Goal: Task Accomplishment & Management: Manage account settings

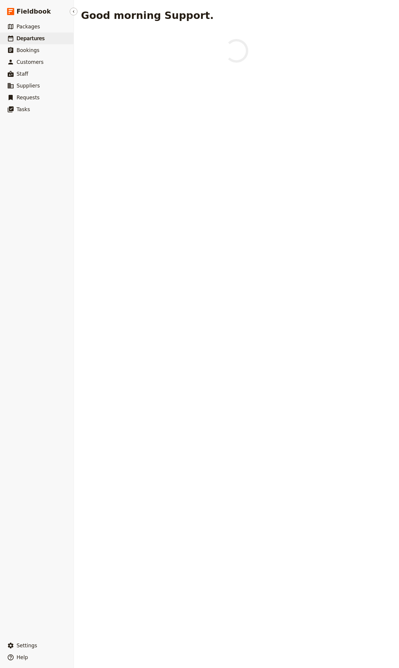
click at [32, 33] on link "​ Departures" at bounding box center [37, 39] width 74 height 12
select select "CREATED_AT"
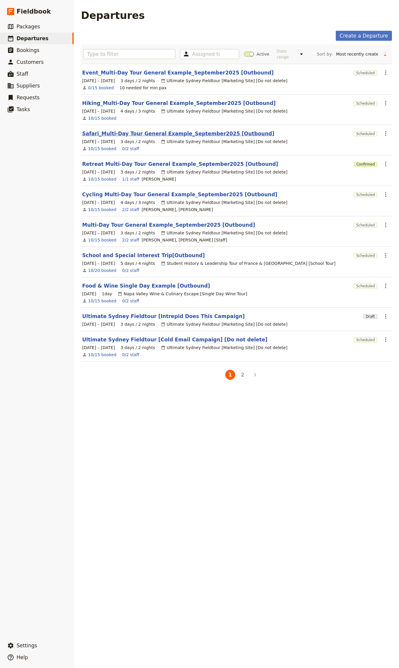
click at [132, 134] on link "Safari_Multi-Day Tour General Example_September2025 [Outbound]" at bounding box center [178, 133] width 192 height 7
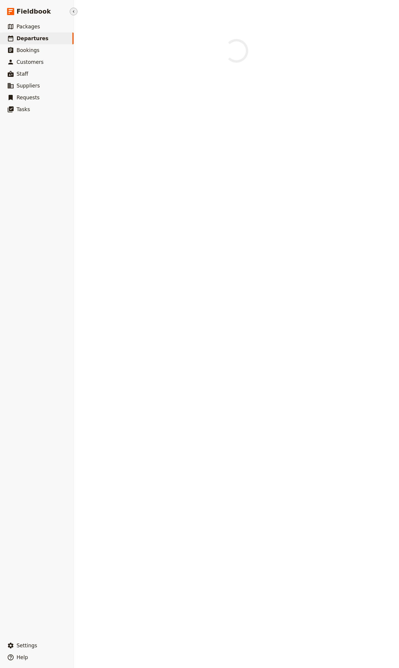
click at [76, 11] on button "​" at bounding box center [74, 12] width 8 height 8
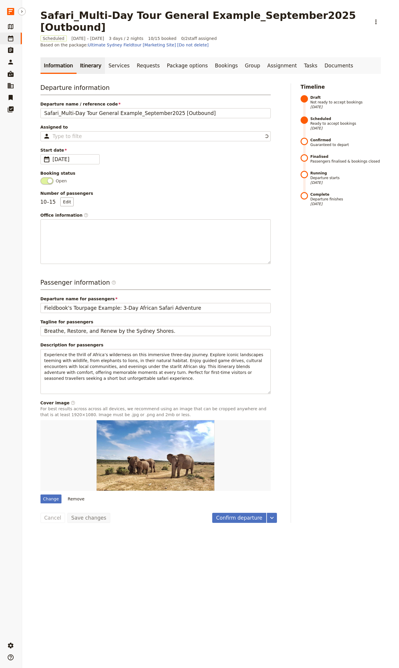
click at [80, 57] on link "Itinerary" at bounding box center [91, 65] width 28 height 17
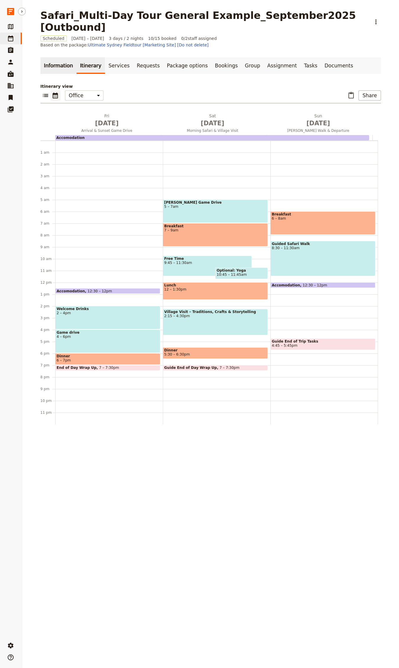
click at [48, 57] on link "Information" at bounding box center [59, 65] width 36 height 17
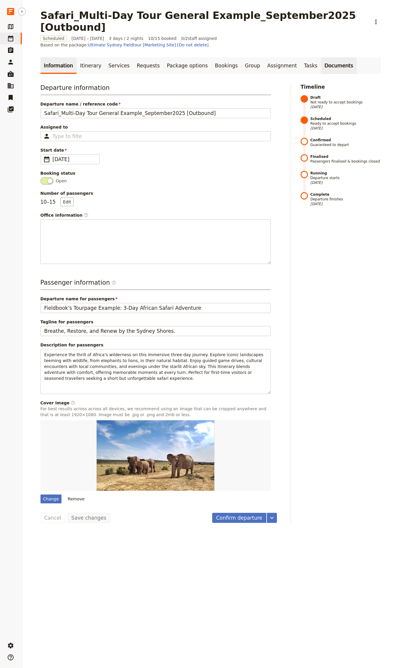
click at [321, 57] on link "Documents" at bounding box center [339, 65] width 36 height 17
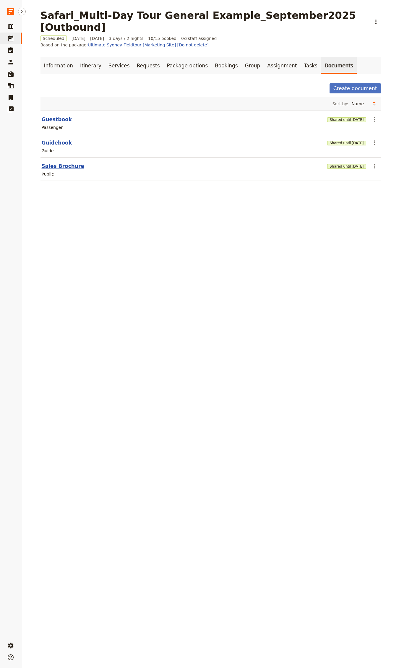
click at [43, 163] on button "Sales Brochure" at bounding box center [63, 166] width 43 height 7
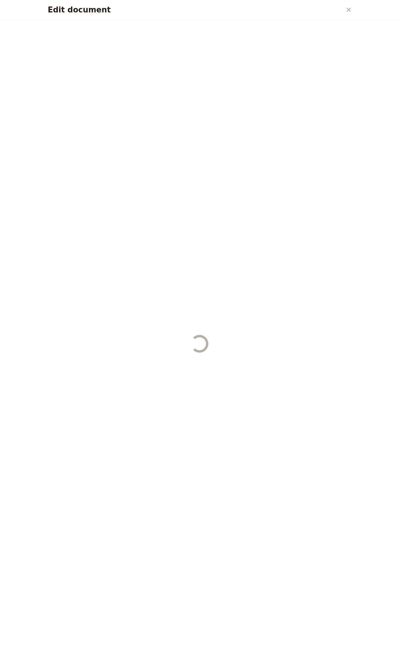
select select "DEFAULT"
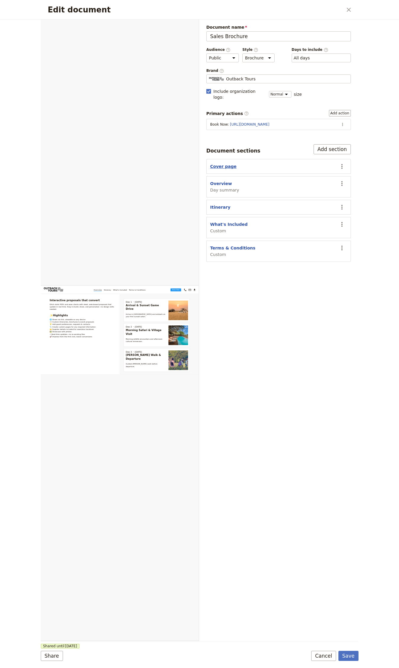
click at [216, 164] on button "Cover page" at bounding box center [223, 167] width 26 height 6
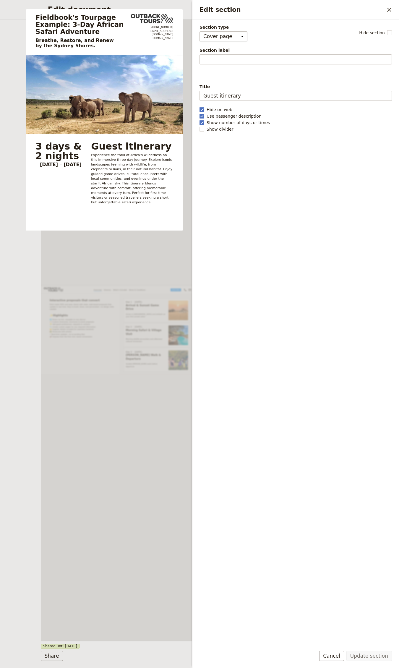
click at [211, 38] on select "Cover page Day summary Itinerary Custom" at bounding box center [224, 36] width 48 height 10
click at [129, 18] on div "Fieldbook's Tourpage Example: 3-Day African Safari Adventure Breathe, Restore, …" at bounding box center [104, 31] width 157 height 35
click at [216, 108] on span "Hide on web" at bounding box center [220, 110] width 26 height 6
click at [200, 107] on input "Hide on web" at bounding box center [199, 106] width 0 height 0
checkbox input "false"
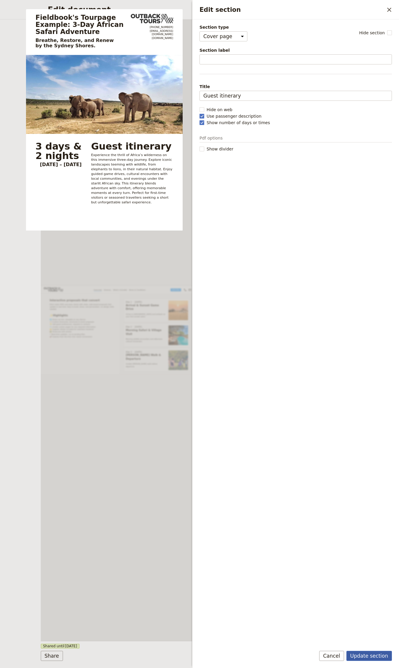
click at [379, 654] on button "Update section" at bounding box center [370, 656] width 46 height 10
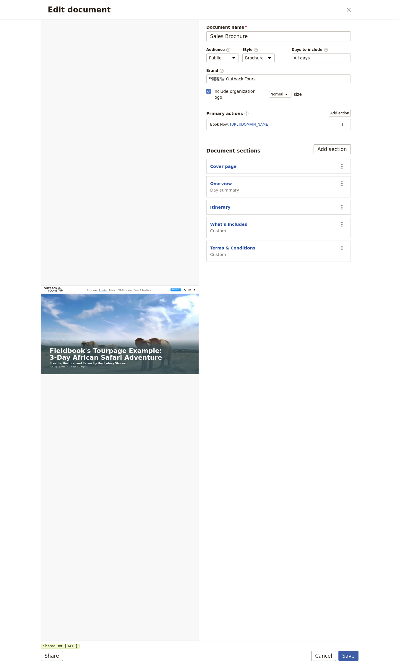
click at [346, 654] on button "Save" at bounding box center [349, 656] width 20 height 10
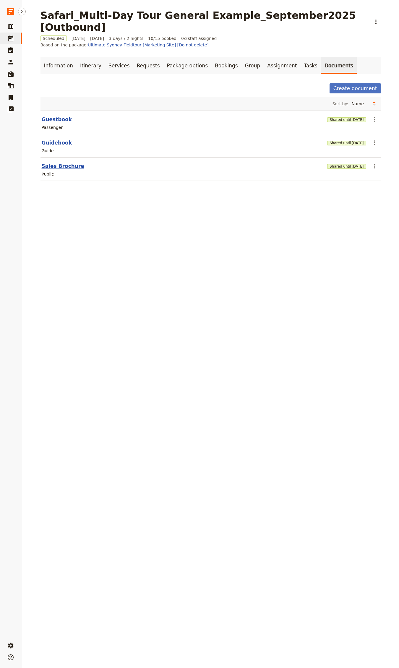
click at [63, 163] on button "Sales Brochure" at bounding box center [63, 166] width 43 height 7
select select "DEFAULT"
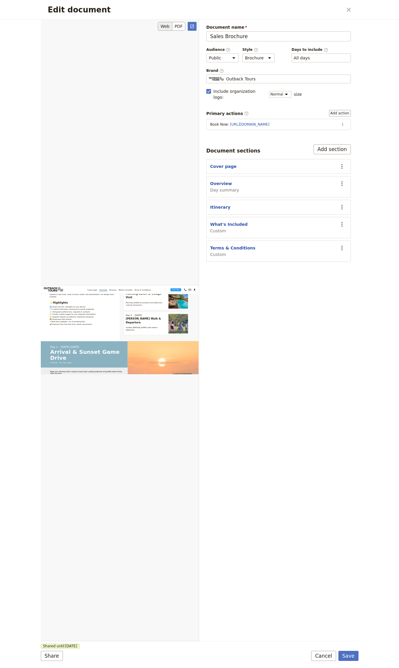
scroll to position [412, 0]
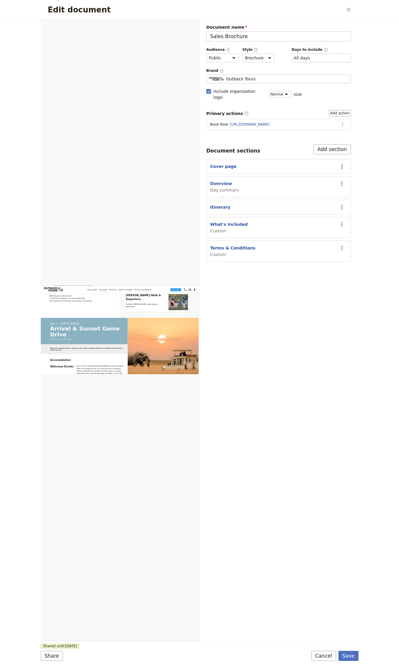
click at [338, 10] on h2 "Edit document" at bounding box center [195, 9] width 295 height 9
click at [352, 9] on button "​" at bounding box center [349, 10] width 10 height 10
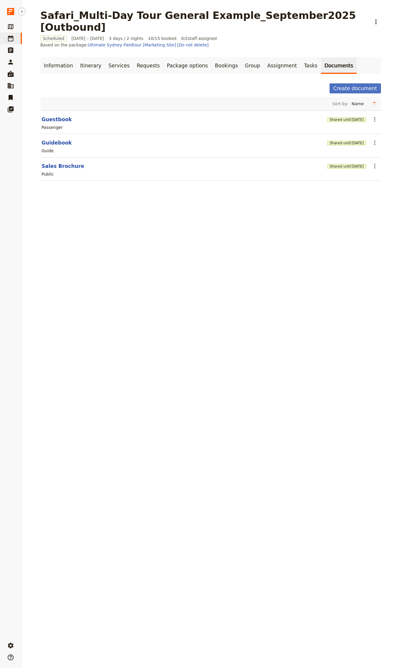
click at [19, 40] on link "​ Departures" at bounding box center [11, 39] width 22 height 12
select select "CREATED_AT"
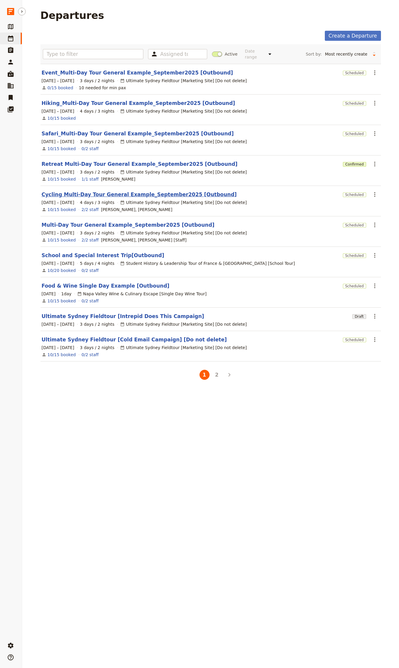
click at [79, 191] on link "Cycling Multi-Day Tour General Example_September2025 [Outbound]" at bounding box center [139, 194] width 195 height 7
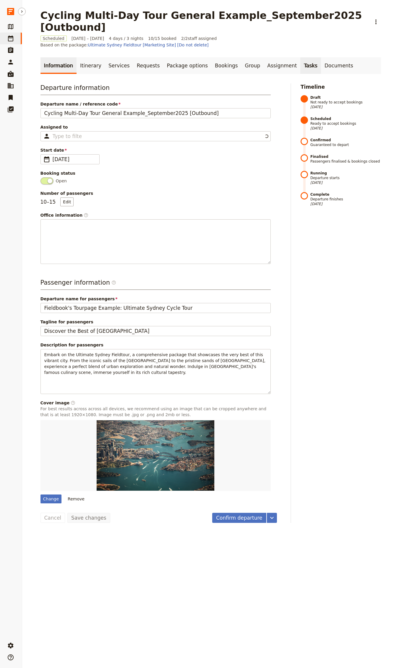
click at [301, 57] on link "Tasks" at bounding box center [311, 65] width 21 height 17
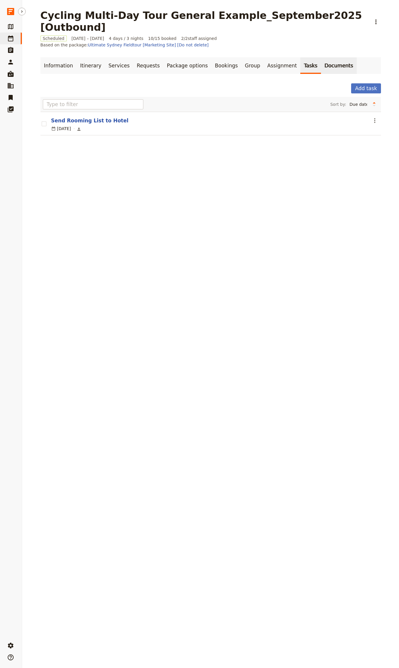
click at [321, 57] on link "Documents" at bounding box center [339, 65] width 36 height 17
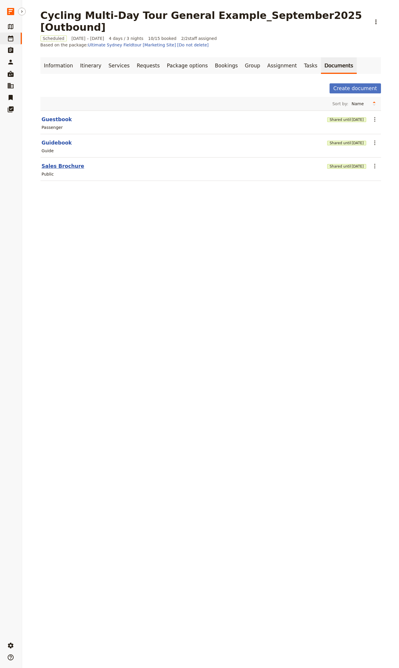
click at [60, 163] on button "Sales Brochure" at bounding box center [63, 166] width 43 height 7
select select "DEFAULT"
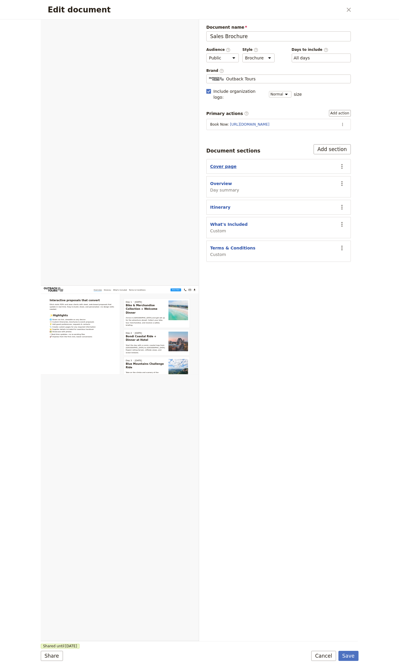
click at [221, 164] on button "Cover page" at bounding box center [223, 167] width 26 height 6
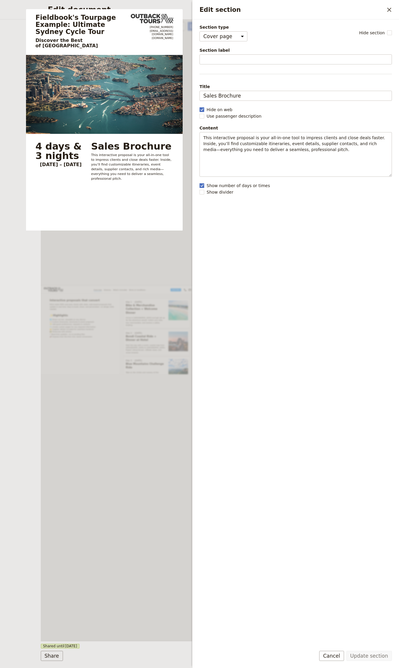
click at [152, 245] on div "Web PDF ​" at bounding box center [120, 331] width 159 height 622
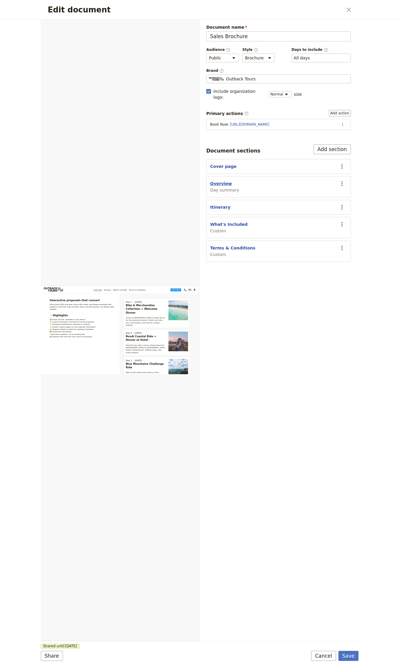
click at [216, 181] on button "Overview" at bounding box center [221, 184] width 22 height 6
select select "DAY_SUMMARY"
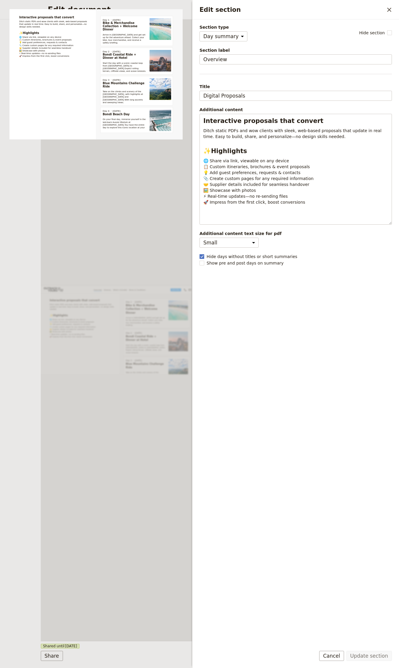
drag, startPoint x: 113, startPoint y: 221, endPoint x: 199, endPoint y: 180, distance: 94.6
click at [120, 219] on div "Interactive proposals that convert Ditch static PDFs and wow clients with sleek…" at bounding box center [95, 120] width 173 height 222
click at [162, 173] on div "Interactive proposals that convert Ditch static PDFs and wow clients with sleek…" at bounding box center [95, 120] width 173 height 222
click at [393, 6] on button "​" at bounding box center [390, 10] width 10 height 10
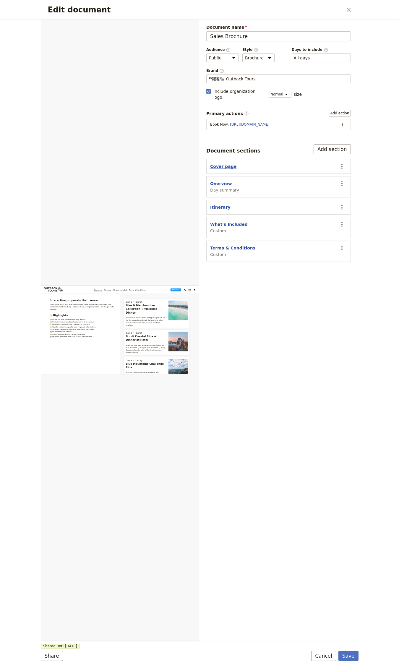
click at [226, 164] on button "Cover page" at bounding box center [223, 167] width 26 height 6
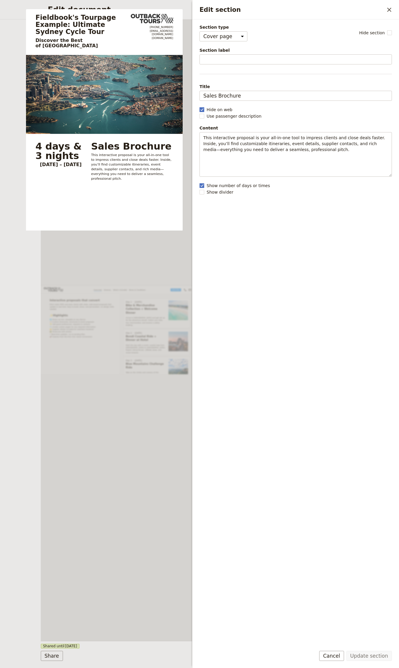
click at [230, 111] on span "Hide on web" at bounding box center [220, 110] width 26 height 6
click at [200, 107] on input "Hide on web" at bounding box center [199, 106] width 0 height 0
checkbox input "false"
click at [361, 652] on button "Update section" at bounding box center [370, 656] width 46 height 10
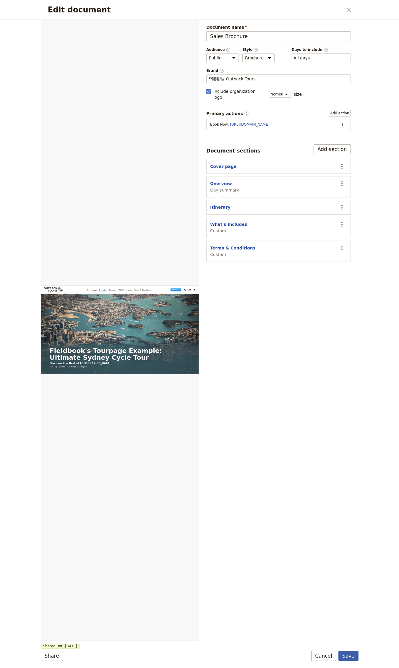
click at [350, 654] on button "Save" at bounding box center [349, 656] width 20 height 10
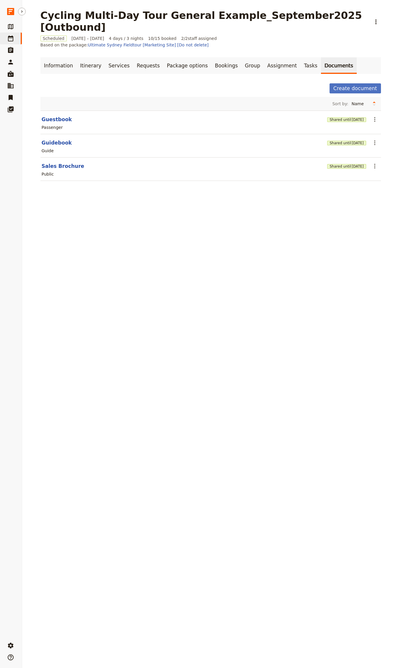
click at [14, 41] on link "​ Departures" at bounding box center [11, 39] width 22 height 12
select select "CREATED_AT"
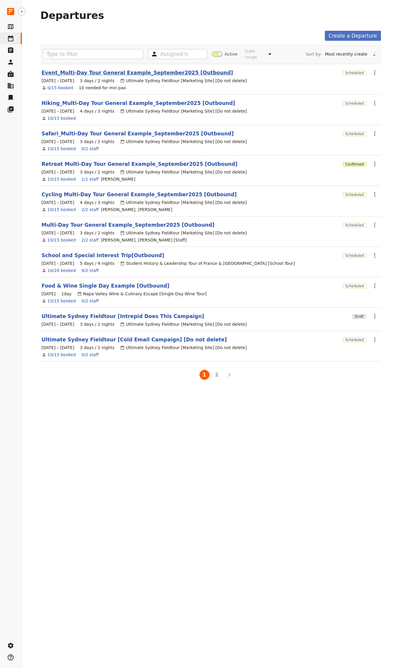
click at [103, 69] on link "Event_Multi-Day Tour General Example_September2025 [Outbound]" at bounding box center [138, 72] width 192 height 7
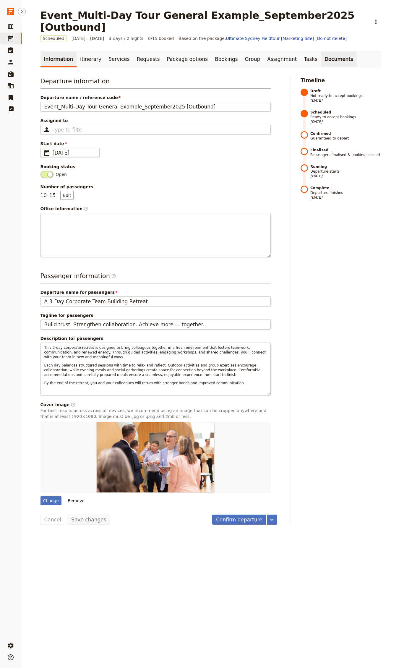
click at [321, 51] on link "Documents" at bounding box center [339, 59] width 36 height 17
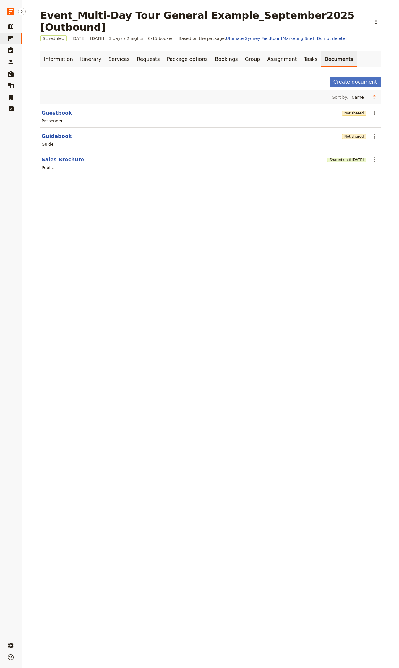
click at [48, 156] on button "Sales Brochure" at bounding box center [63, 159] width 43 height 7
select select "DEFAULT"
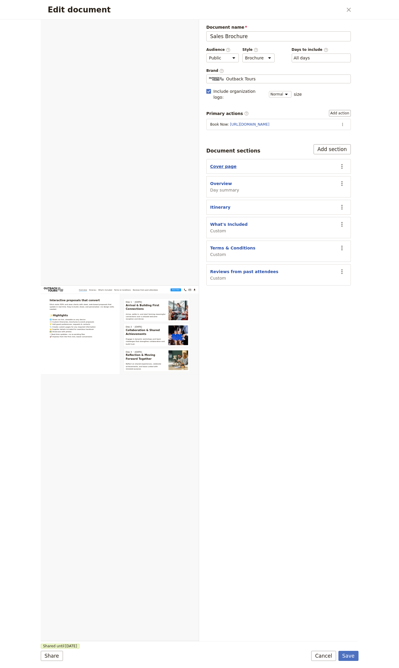
click at [217, 164] on button "Cover page" at bounding box center [223, 167] width 26 height 6
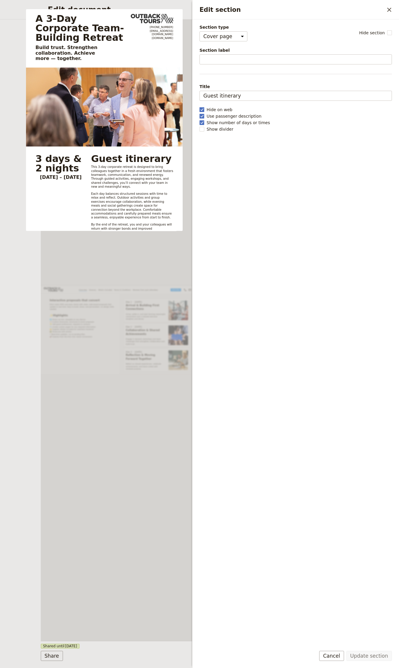
click at [218, 110] on span "Hide on web" at bounding box center [220, 110] width 26 height 6
click at [200, 107] on input "Hide on web" at bounding box center [199, 106] width 0 height 0
checkbox input "false"
click at [375, 654] on button "Update section" at bounding box center [370, 656] width 46 height 10
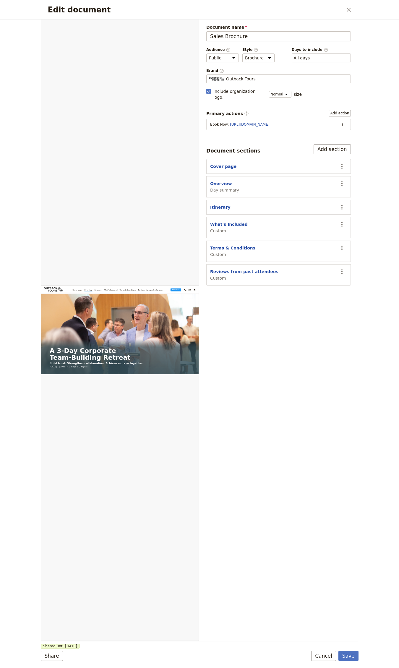
drag, startPoint x: 357, startPoint y: 658, endPoint x: 362, endPoint y: 659, distance: 5.1
click at [357, 658] on button "Save" at bounding box center [349, 656] width 20 height 10
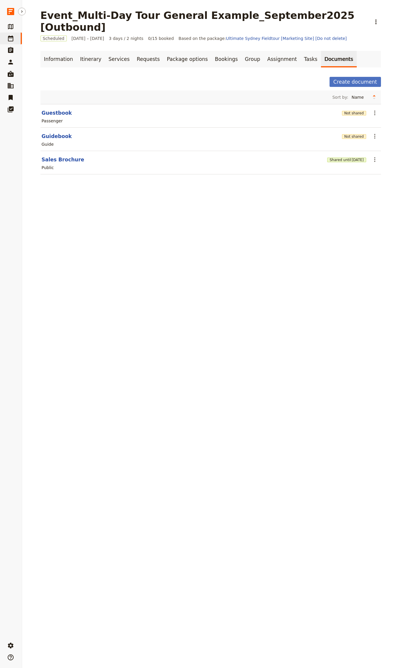
click at [6, 39] on link "​ Departures" at bounding box center [11, 39] width 22 height 12
select select "CREATED_AT"
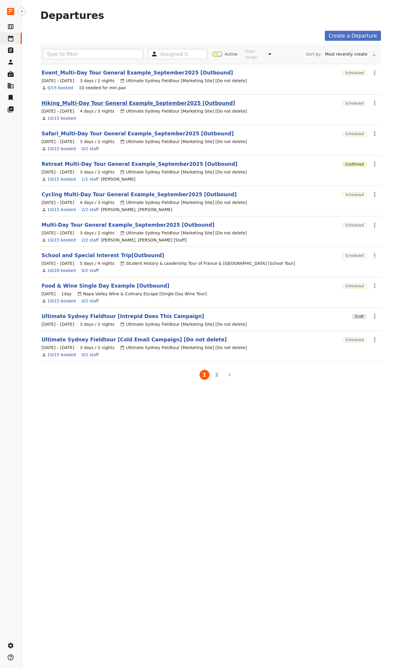
click at [65, 100] on link "Hiking_Multi-Day Tour General Example_September2025 [Outbound]" at bounding box center [139, 103] width 194 height 7
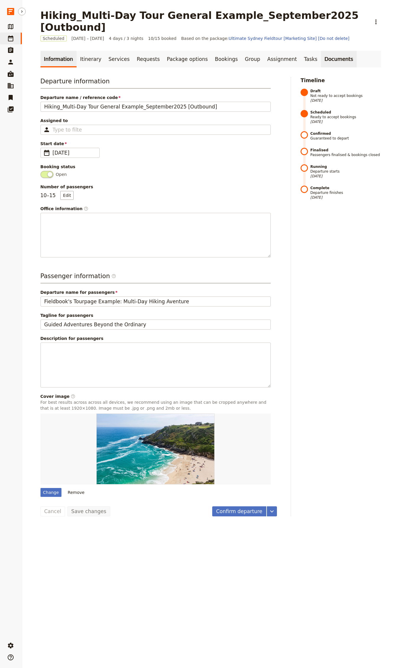
click at [321, 51] on link "Documents" at bounding box center [339, 59] width 36 height 17
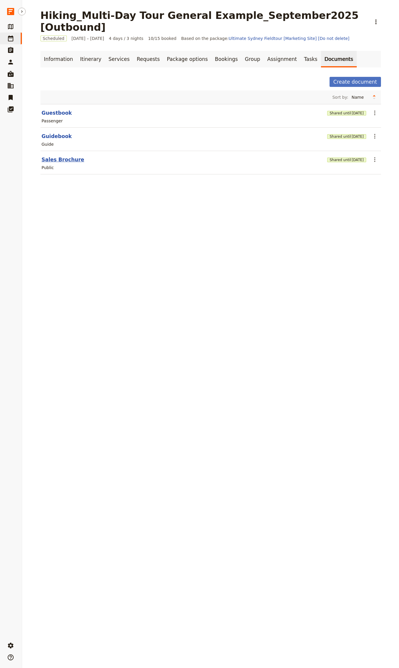
click at [60, 156] on button "Sales Brochure" at bounding box center [63, 159] width 43 height 7
select select "DEFAULT"
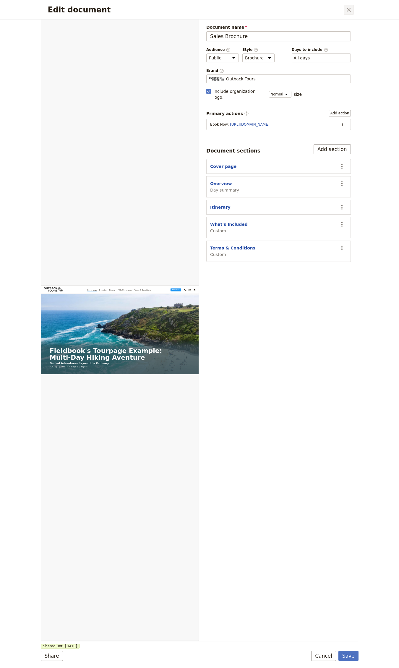
click at [349, 12] on icon "Close dialog" at bounding box center [348, 9] width 7 height 7
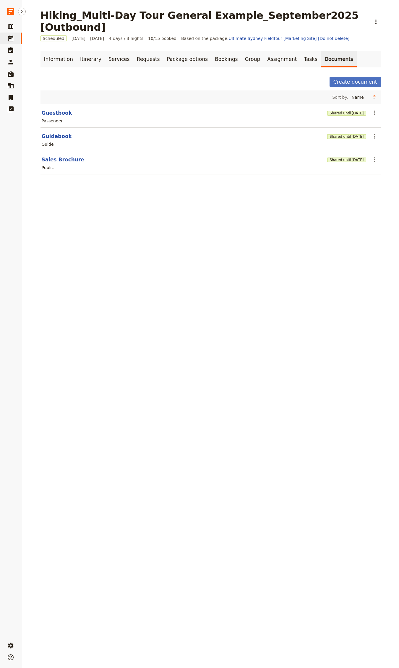
click at [19, 40] on link "​ Departures" at bounding box center [11, 39] width 22 height 12
select select "CREATED_AT"
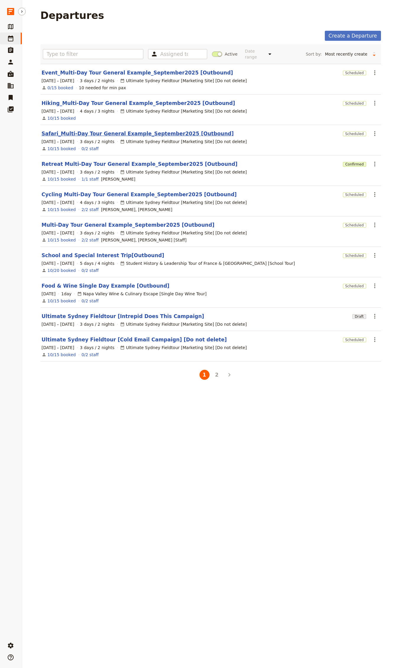
click at [103, 130] on link "Safari_Multi-Day Tour General Example_September2025 [Outbound]" at bounding box center [138, 133] width 192 height 7
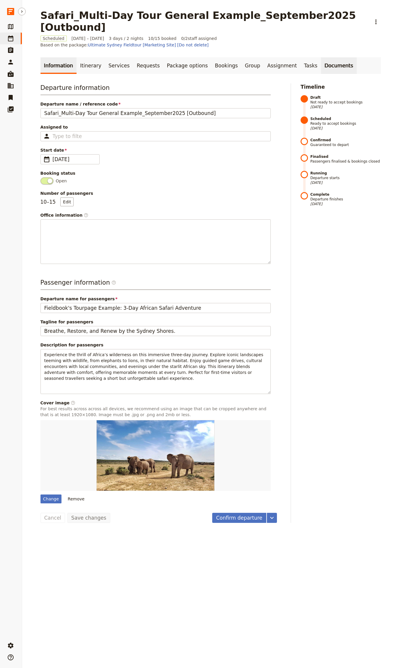
click at [321, 57] on link "Documents" at bounding box center [339, 65] width 36 height 17
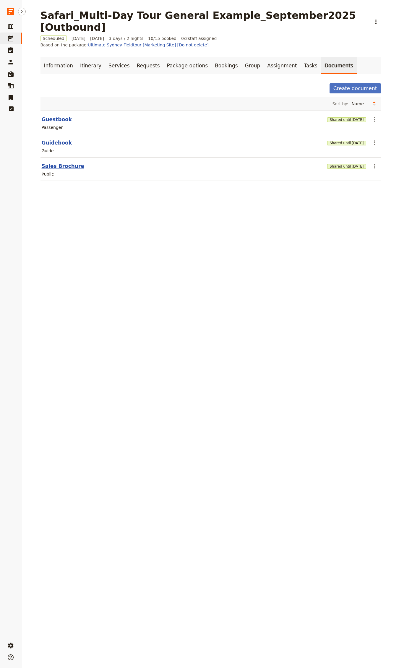
click at [59, 171] on div "Public" at bounding box center [211, 174] width 340 height 7
click at [60, 163] on button "Sales Brochure" at bounding box center [63, 166] width 43 height 7
select select "DEFAULT"
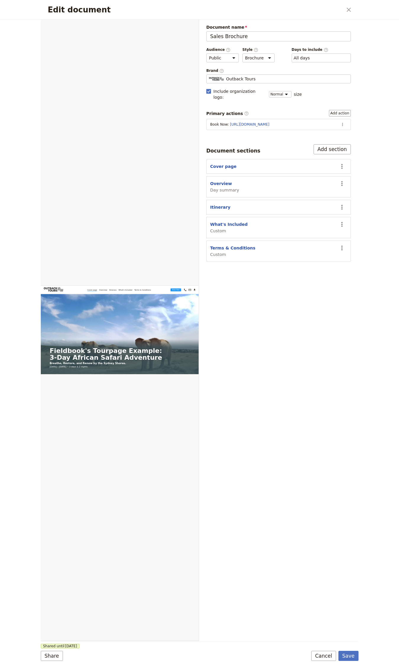
click at [343, 12] on div "Edit document ​" at bounding box center [200, 10] width 318 height 20
click at [348, 11] on icon "Close dialog" at bounding box center [349, 10] width 4 height 4
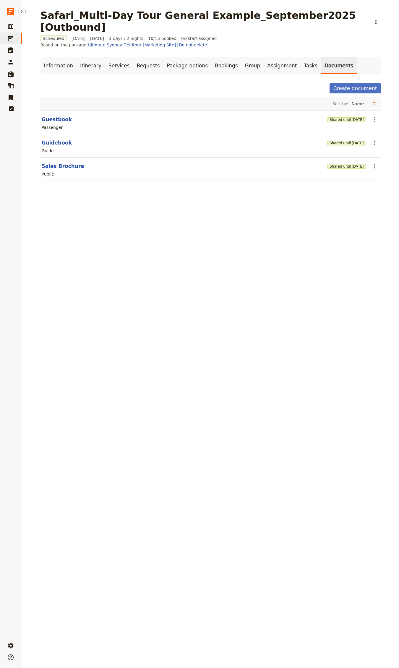
click at [16, 38] on link "​ Departures" at bounding box center [11, 39] width 22 height 12
select select "CREATED_AT"
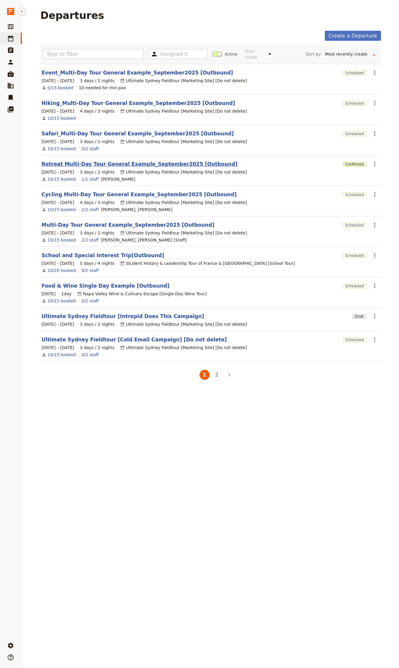
click at [81, 161] on link "Retreat Multi-Day Tour General Example_September2025 [Outbound]" at bounding box center [140, 164] width 196 height 7
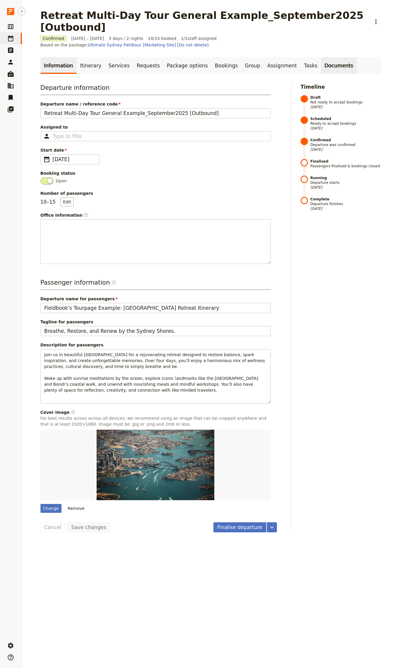
click at [324, 57] on link "Documents" at bounding box center [339, 65] width 36 height 17
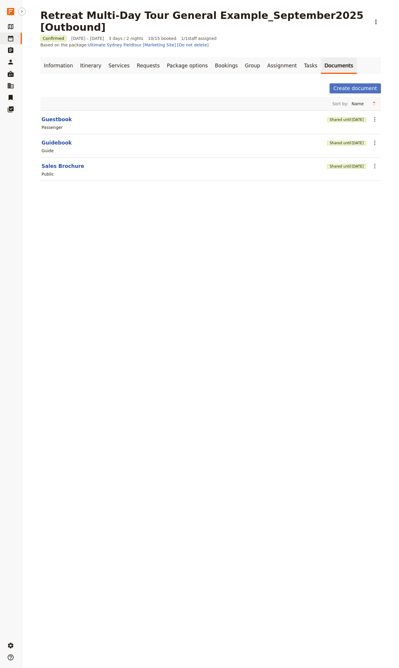
click at [47, 171] on div "Public" at bounding box center [211, 174] width 340 height 7
click at [52, 163] on button "Sales Brochure" at bounding box center [63, 166] width 43 height 7
select select "DEFAULT"
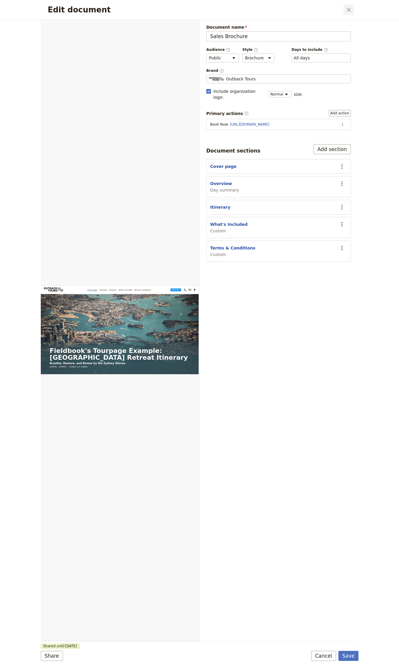
click at [350, 14] on button "​" at bounding box center [349, 10] width 10 height 10
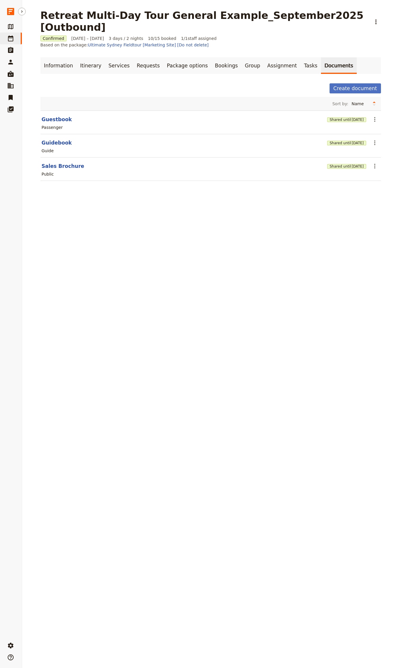
click at [350, 13] on h1 "Retreat Multi-Day Tour General Example_September2025 [Outbound]" at bounding box center [204, 21] width 327 height 24
click at [19, 39] on link "​ Departures" at bounding box center [11, 39] width 22 height 12
select select "CREATED_AT"
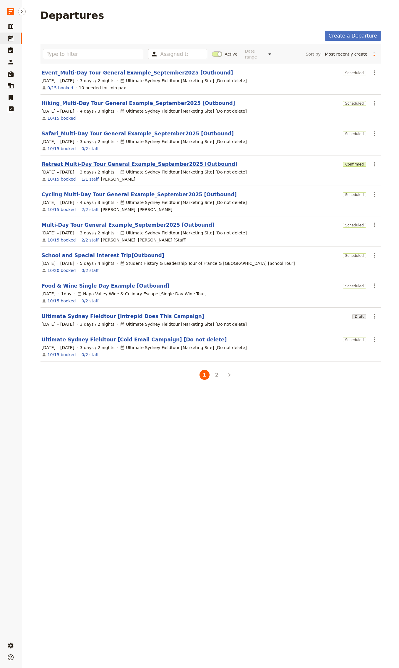
click at [104, 161] on link "Retreat Multi-Day Tour General Example_September2025 [Outbound]" at bounding box center [140, 164] width 196 height 7
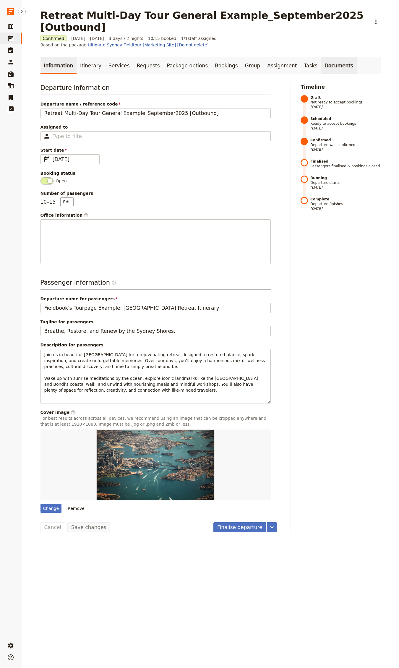
click at [321, 57] on link "Documents" at bounding box center [339, 65] width 36 height 17
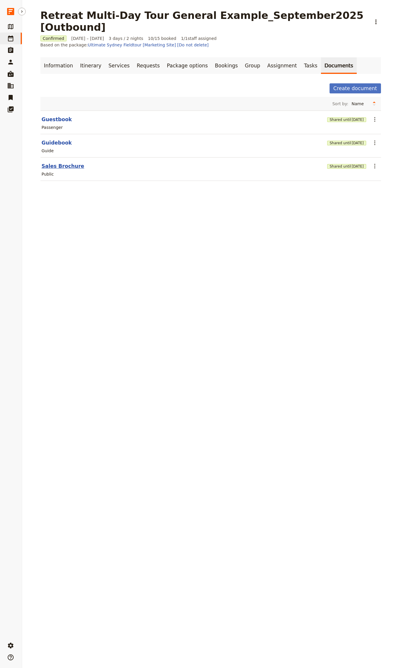
click at [56, 163] on button "Sales Brochure" at bounding box center [63, 166] width 43 height 7
select select "DEFAULT"
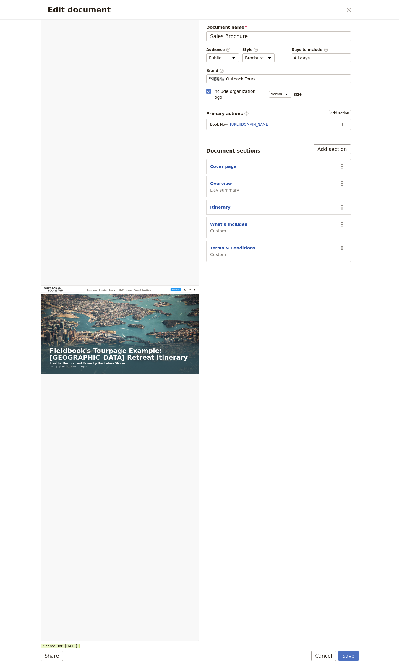
click at [242, 361] on div "Document name Sales Brochure Preview Audience ​ Public Passenger Guide Style ​ …" at bounding box center [278, 331] width 159 height 622
drag, startPoint x: 346, startPoint y: 8, endPoint x: 318, endPoint y: 14, distance: 28.4
click at [346, 8] on icon "Close dialog" at bounding box center [348, 9] width 7 height 7
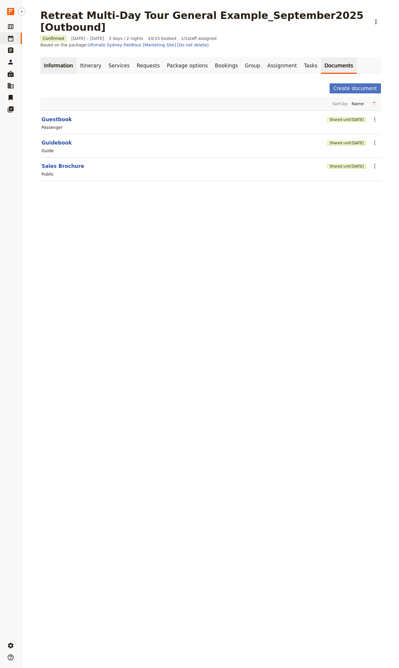
click at [52, 57] on link "Information" at bounding box center [59, 65] width 36 height 17
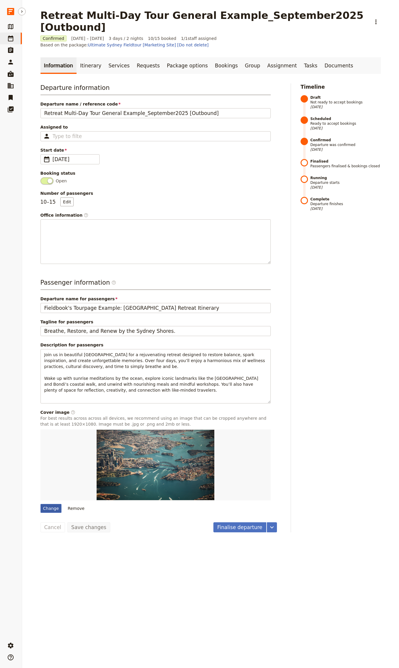
click at [49, 504] on div "Change" at bounding box center [51, 508] width 21 height 9
click at [41, 504] on input "Change" at bounding box center [40, 504] width 0 height 0
type input "C:\fakepath\ruyan-ayten-stLz3iG9TEc-unsplash.jpg"
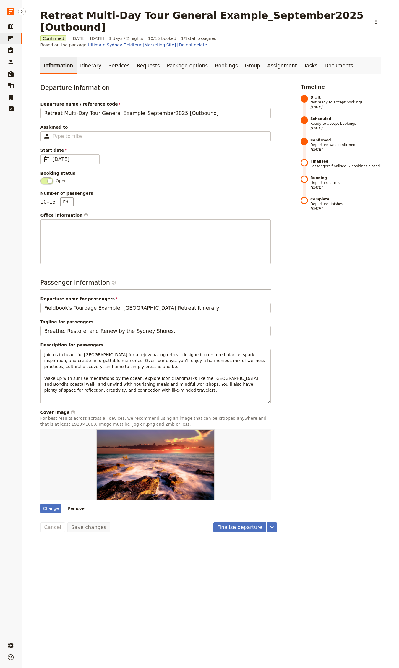
select select "CREATED_AT"
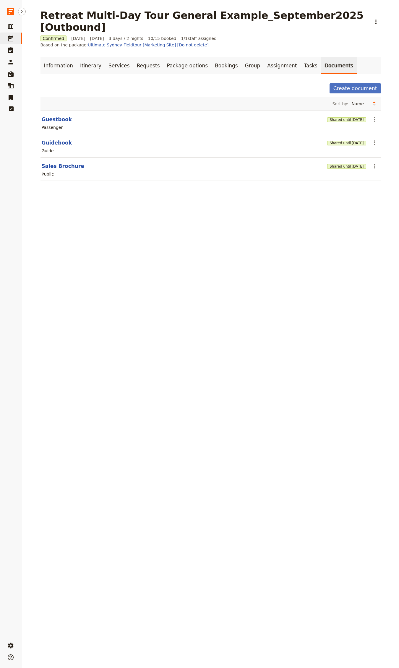
select select "CREATED_AT"
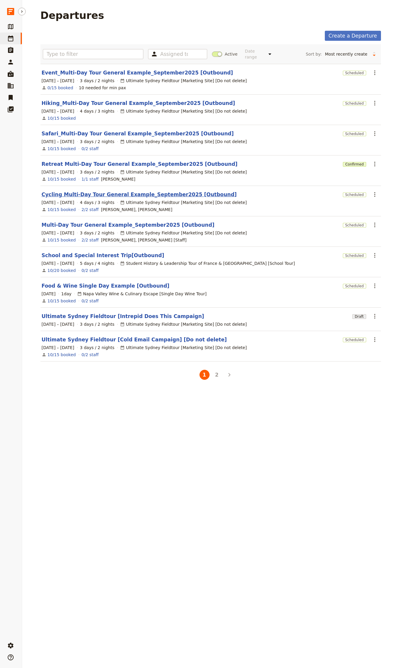
click at [80, 191] on link "Cycling Multi-Day Tour General Example_September2025 [Outbound]" at bounding box center [139, 194] width 195 height 7
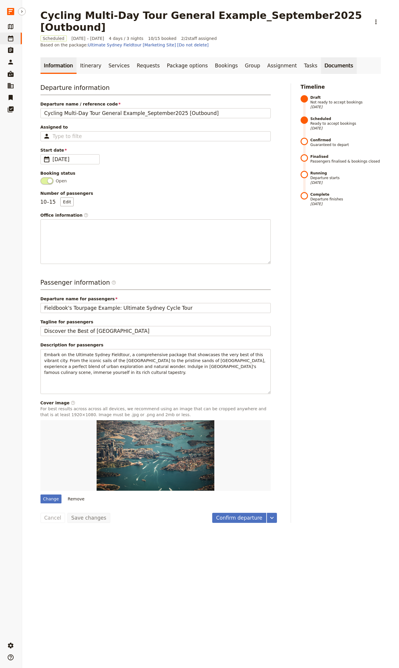
click at [328, 57] on link "Documents" at bounding box center [339, 65] width 36 height 17
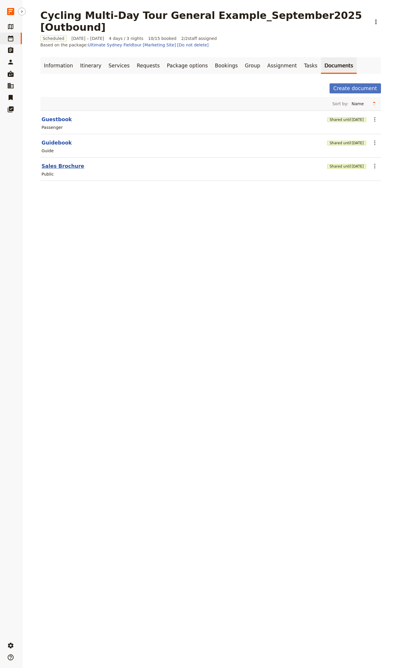
click at [49, 163] on button "Sales Brochure" at bounding box center [63, 166] width 43 height 7
select select "DEFAULT"
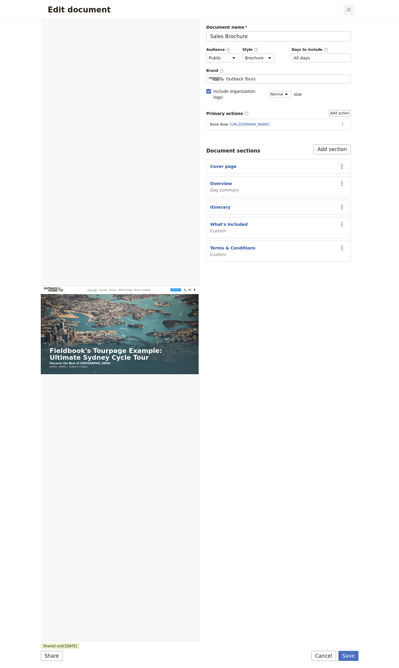
click at [348, 9] on icon "Close dialog" at bounding box center [348, 9] width 7 height 7
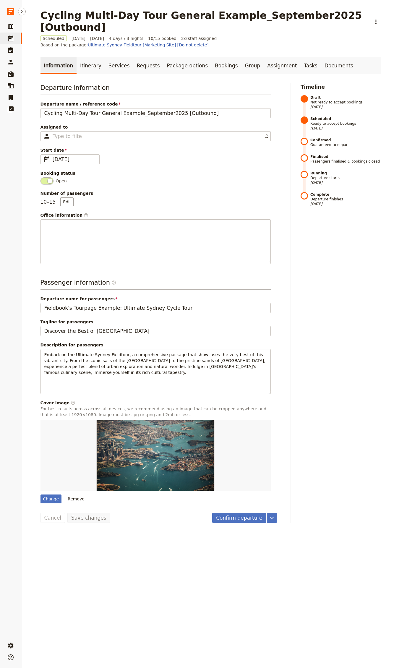
select select "CREATED_AT"
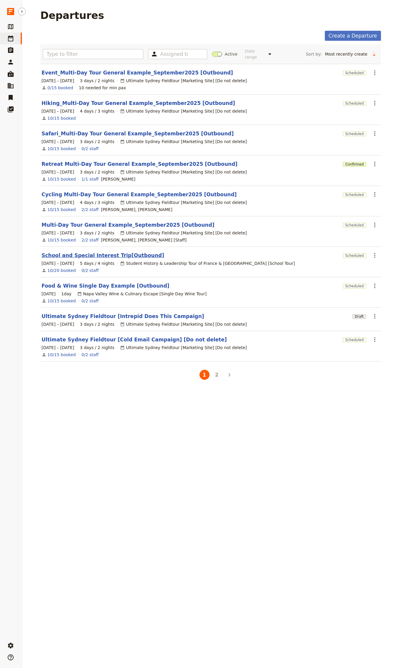
click at [81, 252] on link "School and Special Interest Trip[Outbound]" at bounding box center [103, 255] width 123 height 7
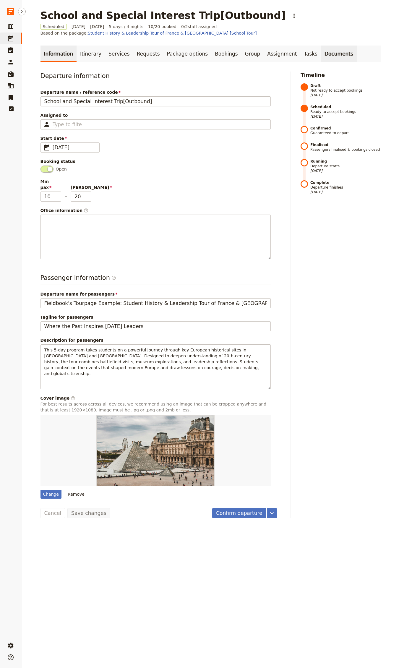
click at [321, 51] on link "Documents" at bounding box center [339, 54] width 36 height 17
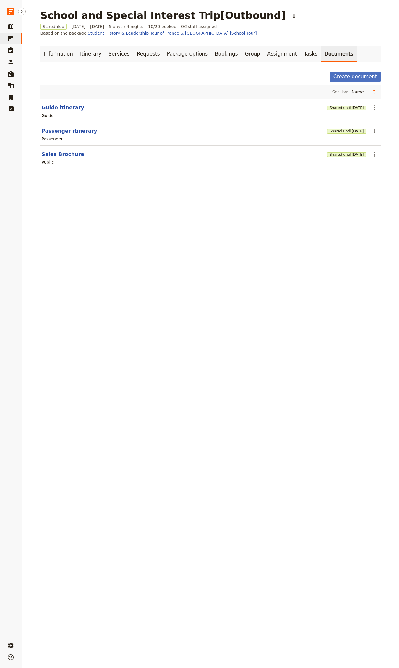
click at [59, 150] on section "Sales Brochure Shared until [DATE] ​ Public" at bounding box center [211, 157] width 341 height 23
click at [58, 153] on button "Sales Brochure" at bounding box center [63, 154] width 43 height 7
select select "LARGE"
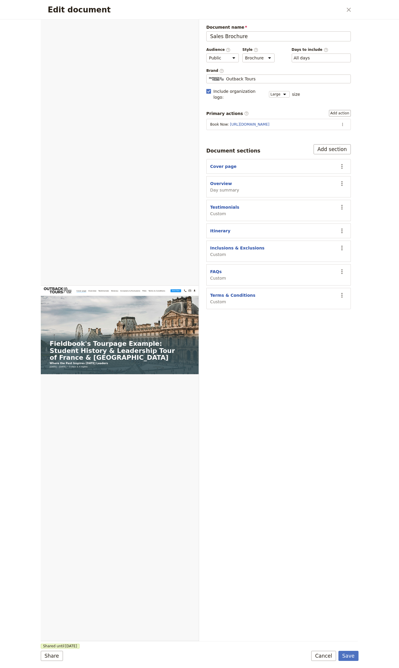
click at [352, 19] on div "Edit document ​" at bounding box center [200, 10] width 318 height 20
click at [348, 9] on icon "Close dialog" at bounding box center [349, 10] width 4 height 4
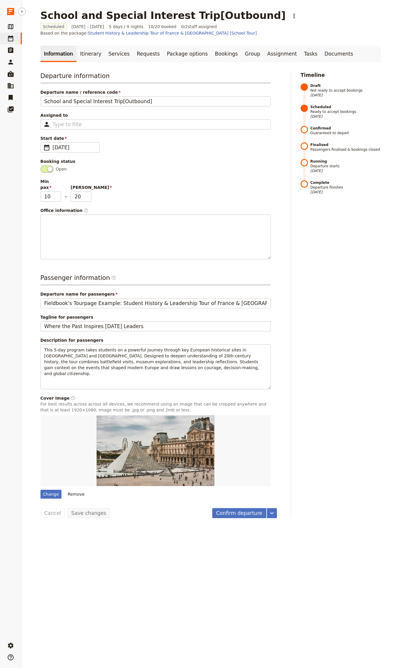
select select "CREATED_AT"
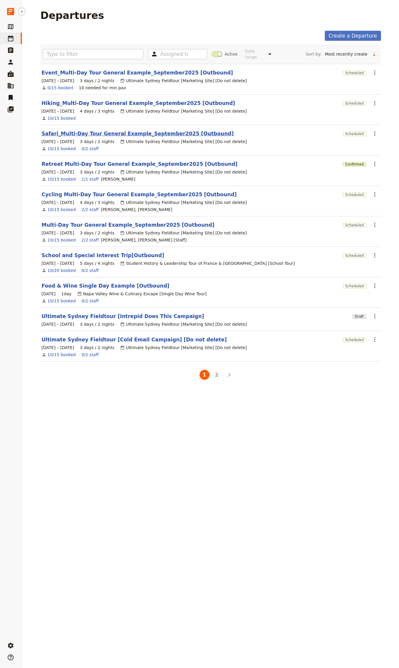
click at [77, 130] on link "Safari_Multi-Day Tour General Example_September2025 [Outbound]" at bounding box center [138, 133] width 192 height 7
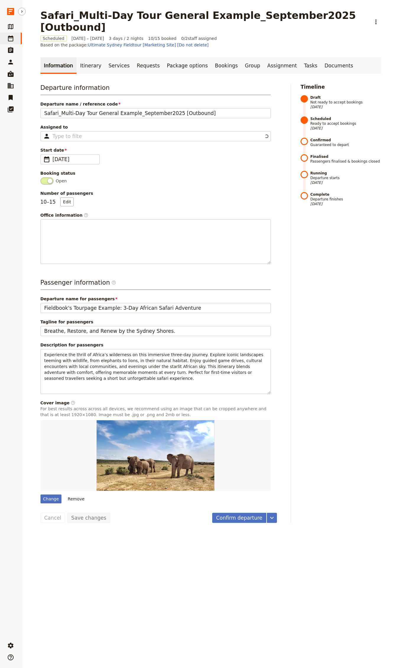
click at [98, 37] on main "Safari_Multi-Day Tour General Example_September2025 [Outbound] ​ Scheduled [DAT…" at bounding box center [210, 266] width 355 height 533
click at [86, 57] on link "Itinerary" at bounding box center [91, 65] width 28 height 17
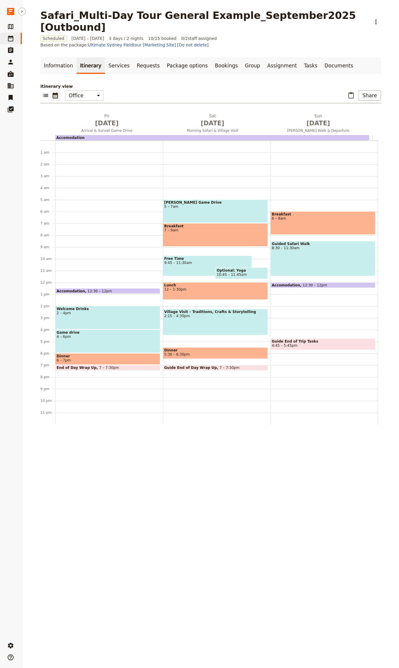
click at [107, 93] on div "Itinerary view ​ ​ Office Guide Passenger Sales ​ Share [DATE] Arrival & Sunset…" at bounding box center [211, 380] width 341 height 594
click at [104, 113] on h2 "[DATE] Arrival & Sunset Game Drive" at bounding box center [107, 120] width 99 height 15
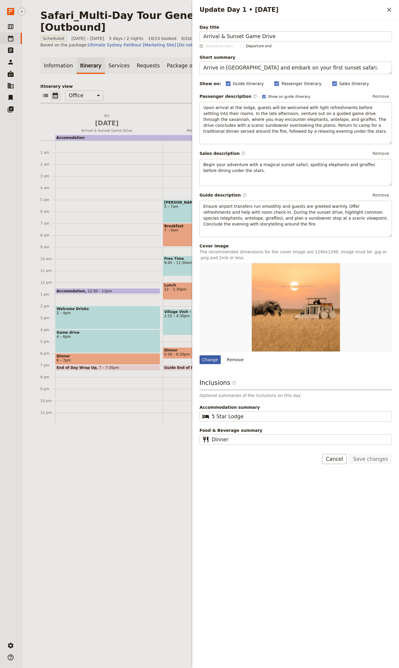
click at [210, 360] on div "Change" at bounding box center [210, 360] width 21 height 9
click at [200, 356] on input "Change" at bounding box center [199, 355] width 0 height 0
type input "C:\fakepath\[PERSON_NAME]-LaLJXbAloZE-unsplash.jpg"
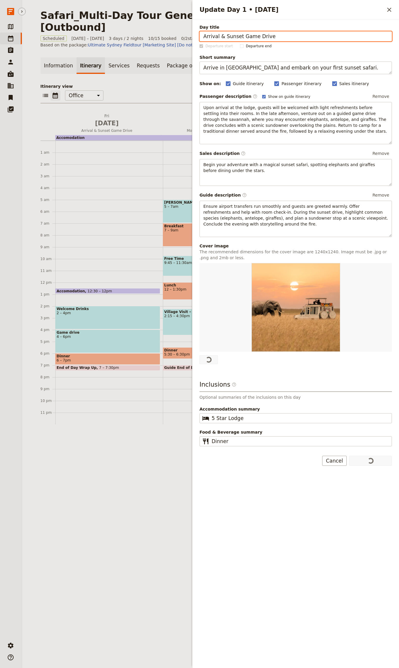
click at [161, 91] on div "​ ​ Office Guide Passenger Sales ​ Share" at bounding box center [211, 97] width 341 height 13
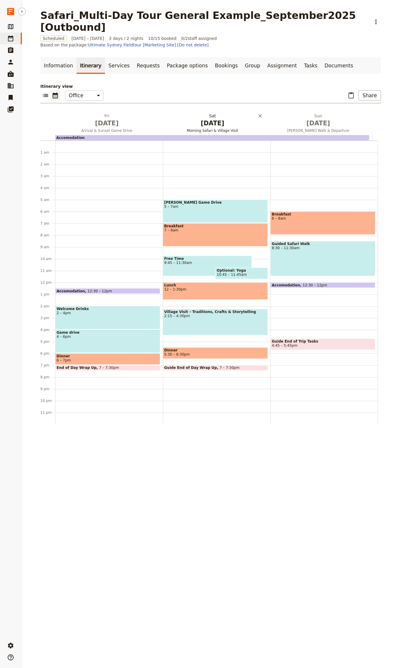
click at [209, 113] on h2 "[DATE] Morning Safari & Village Visit" at bounding box center [212, 120] width 99 height 15
click at [216, 113] on h2 "[DATE] Morning Safari & Village Visit" at bounding box center [212, 120] width 99 height 15
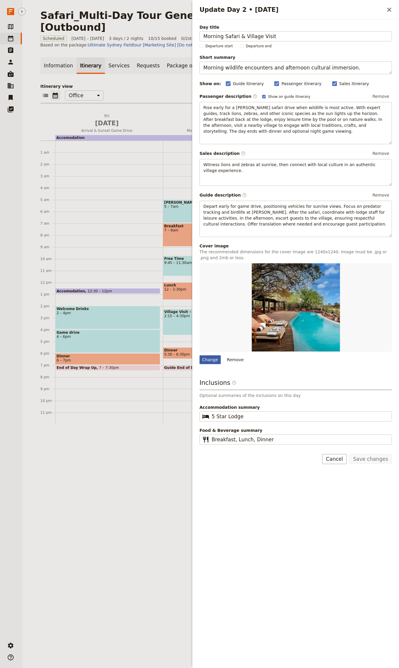
click at [203, 361] on div "Change" at bounding box center [210, 360] width 21 height 9
click at [200, 356] on input "Change" at bounding box center [199, 355] width 0 height 0
type input "C:\fakepath\redcharlie-yPC5-b3y1EM-unsplash.jpg"
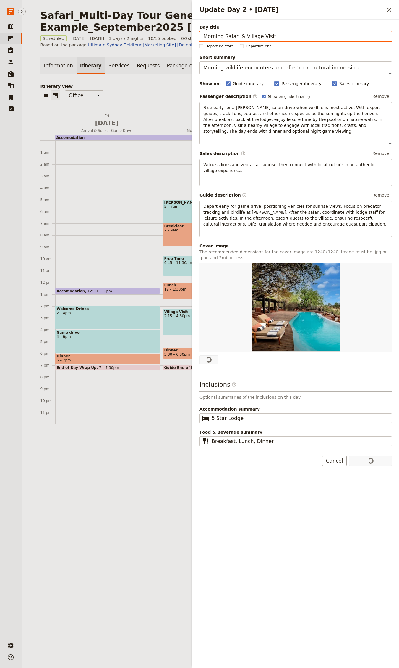
click at [144, 83] on p "Itinerary view" at bounding box center [211, 86] width 341 height 6
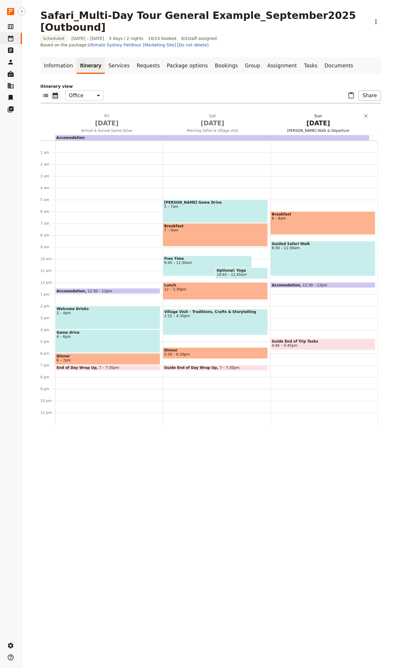
click at [311, 113] on h2 "[DATE] [PERSON_NAME] Walk & Departure" at bounding box center [318, 120] width 99 height 15
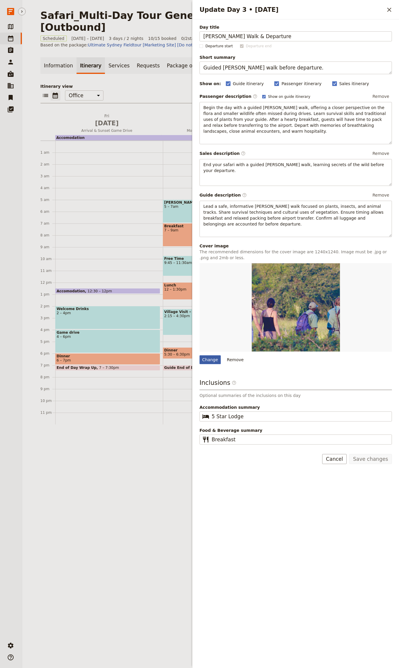
click at [211, 356] on div "Change" at bounding box center [210, 360] width 21 height 9
click at [200, 355] on input "Change" at bounding box center [199, 355] width 0 height 0
click at [209, 356] on div "Change" at bounding box center [210, 360] width 21 height 9
click at [200, 355] on input "Change" at bounding box center [199, 355] width 0 height 0
type input "C:\fakepath\high-tea-with-elephants-O3ObJroZb8Q-unsplash.jpg"
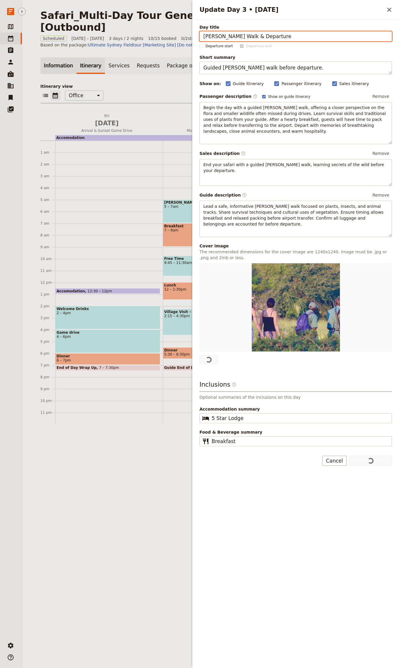
click at [52, 57] on link "Information" at bounding box center [59, 65] width 36 height 17
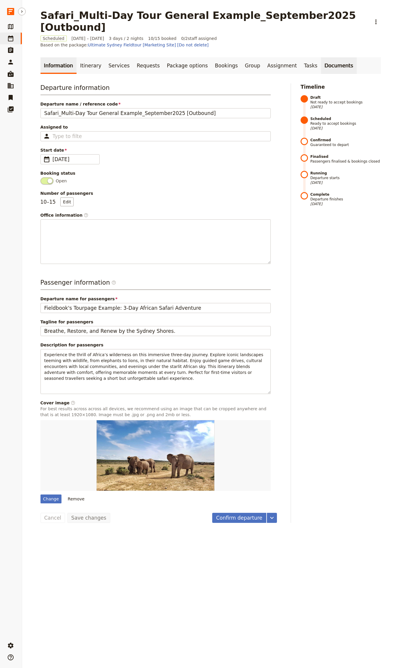
click at [321, 57] on link "Documents" at bounding box center [339, 65] width 36 height 17
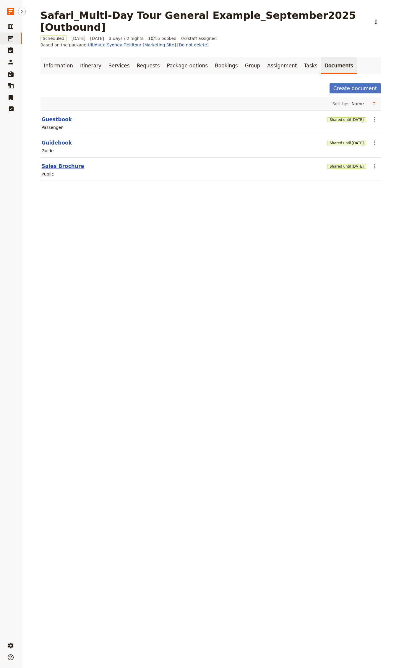
click at [62, 163] on button "Sales Brochure" at bounding box center [63, 166] width 43 height 7
select select "DEFAULT"
click at [331, 164] on button "Shared until [DATE]" at bounding box center [346, 166] width 39 height 5
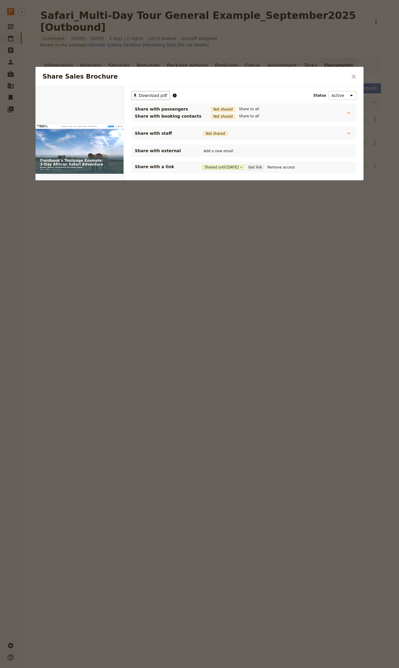
click at [259, 166] on button "Get link" at bounding box center [255, 167] width 17 height 7
click at [164, 46] on div at bounding box center [199, 334] width 399 height 668
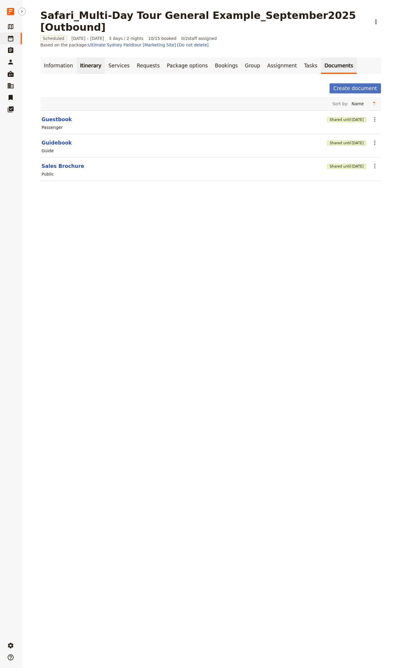
click at [84, 57] on link "Itinerary" at bounding box center [91, 65] width 28 height 17
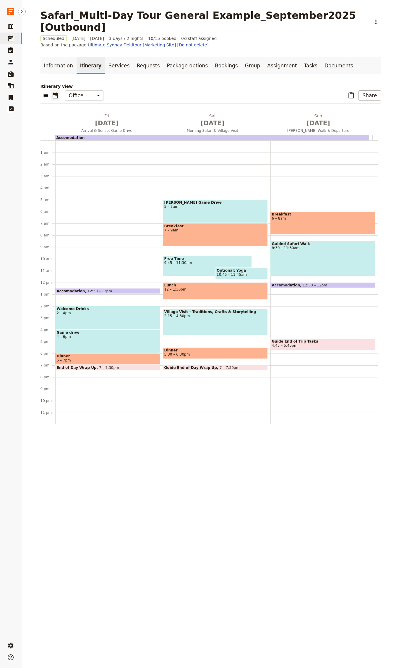
click at [116, 141] on div "Accomodation 12:30 – 12pm Welcome Drinks 2 – 4pm Game drive 4 – 6pm Dinner 6 – …" at bounding box center [109, 283] width 108 height 284
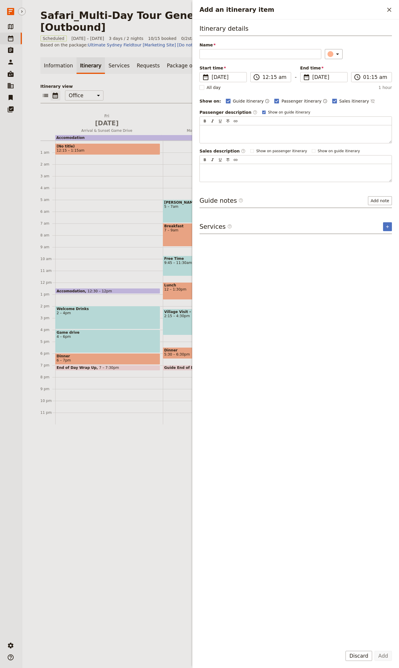
click at [116, 141] on div "(No title) 12:15 – 1:15am Accomodation 12:30 – 12pm Welcome Drinks 2 – 4pm Game…" at bounding box center [109, 283] width 108 height 284
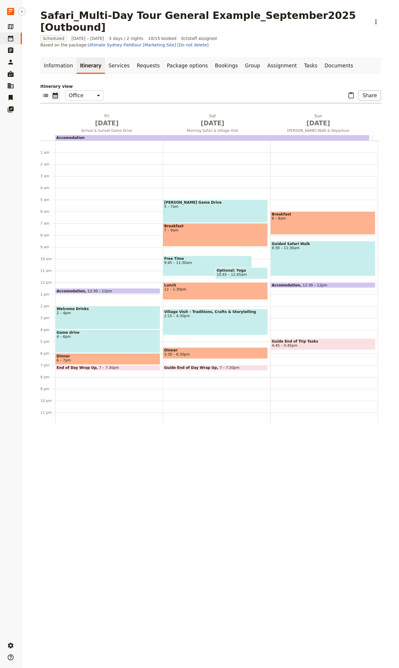
click at [115, 135] on div "Accomodation" at bounding box center [212, 137] width 314 height 5
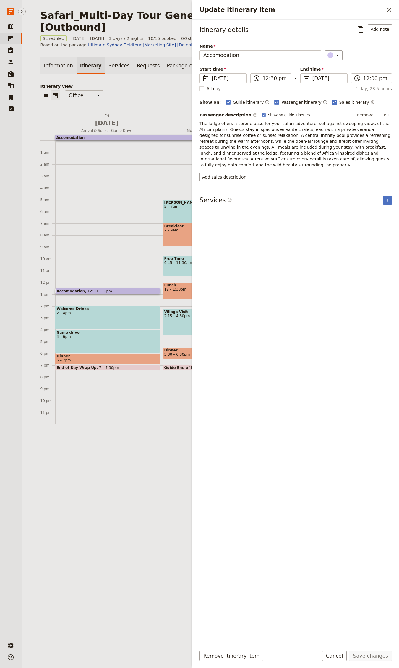
click at [340, 103] on span "Sales itinerary" at bounding box center [355, 102] width 30 height 6
click at [332, 99] on input "Sales itinerary" at bounding box center [332, 99] width 0 height 0
checkbox input "false"
drag, startPoint x: 366, startPoint y: 658, endPoint x: 296, endPoint y: 613, distance: 83.6
click at [366, 658] on button "Save changes" at bounding box center [370, 656] width 43 height 10
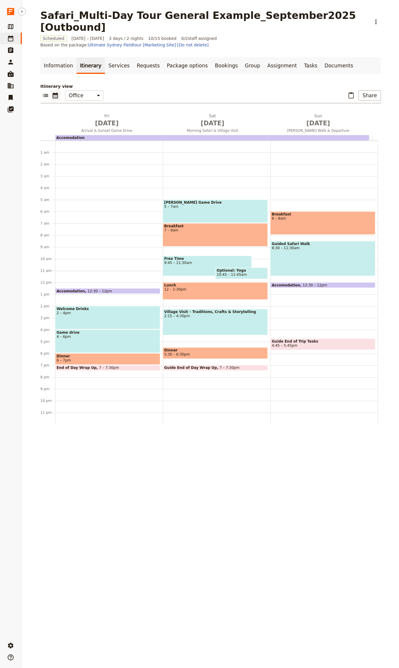
click at [94, 354] on span "Dinner" at bounding box center [108, 356] width 102 height 4
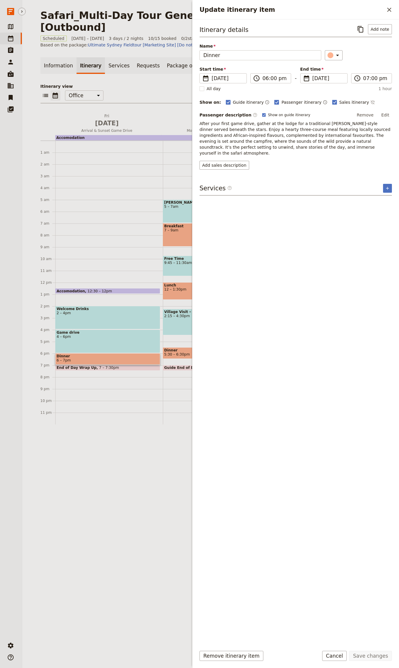
click at [258, 127] on p "After your first game drive, gather at the lodge for a traditional [PERSON_NAME…" at bounding box center [296, 138] width 193 height 35
click at [261, 139] on p "After your first game drive, gather at the lodge for a traditional [PERSON_NAME…" at bounding box center [296, 138] width 193 height 35
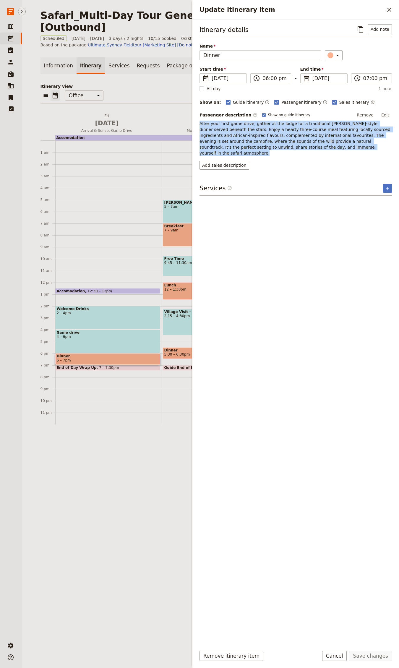
click at [261, 139] on p "After your first game drive, gather at the lodge for a traditional [PERSON_NAME…" at bounding box center [296, 138] width 193 height 35
copy span "After your first game drive, gather at the lodge for a traditional [PERSON_NAME…"
click at [223, 163] on button "Add sales description" at bounding box center [225, 165] width 50 height 9
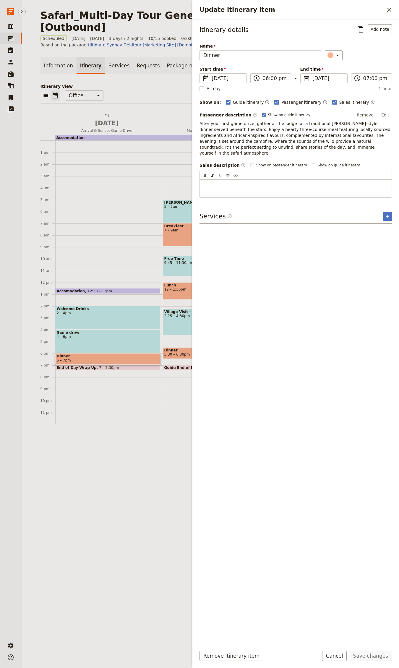
click at [207, 193] on div "Itinerary details ​ Add note Name Dinner ​ Start time ​ [DATE] [DATE] [DATE] 18…" at bounding box center [296, 333] width 193 height 618
click at [230, 162] on button "Add sales description" at bounding box center [225, 165] width 50 height 9
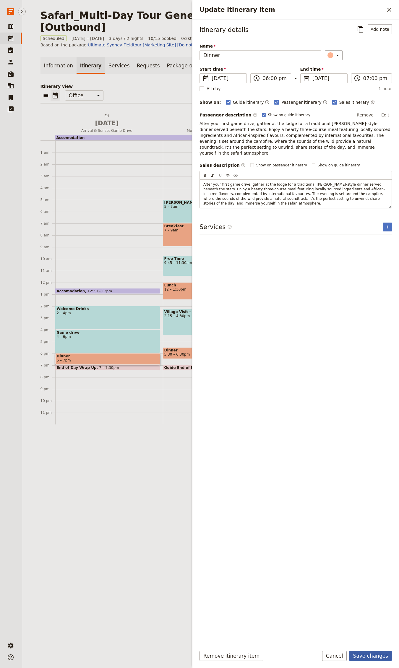
click at [366, 657] on button "Save changes" at bounding box center [370, 656] width 43 height 10
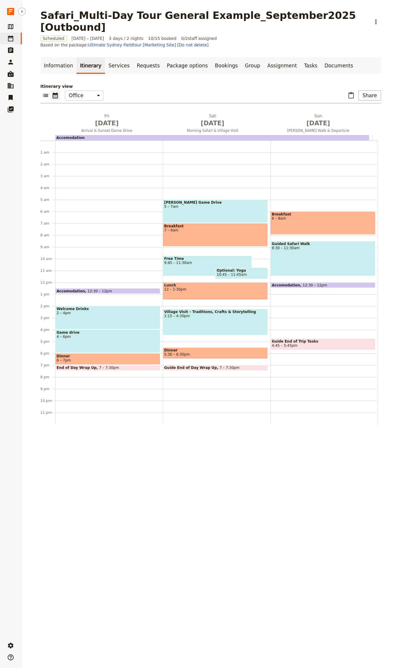
click at [92, 330] on div "Game drive 4 – 6pm" at bounding box center [107, 341] width 105 height 23
drag, startPoint x: 86, startPoint y: 438, endPoint x: 87, endPoint y: 435, distance: 3.3
click at [86, 438] on div "[DATE] Arrival & Sunset Game Drive [DATE] Morning Safari & Village Visit [DATE]…" at bounding box center [211, 395] width 341 height 564
click at [196, 205] on span "5 – 7am" at bounding box center [215, 207] width 102 height 4
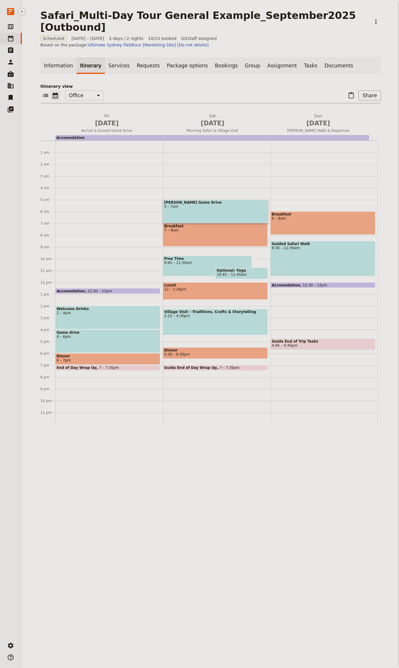
click at [176, 223] on div "Breakfast 7 – 9am" at bounding box center [215, 234] width 105 height 23
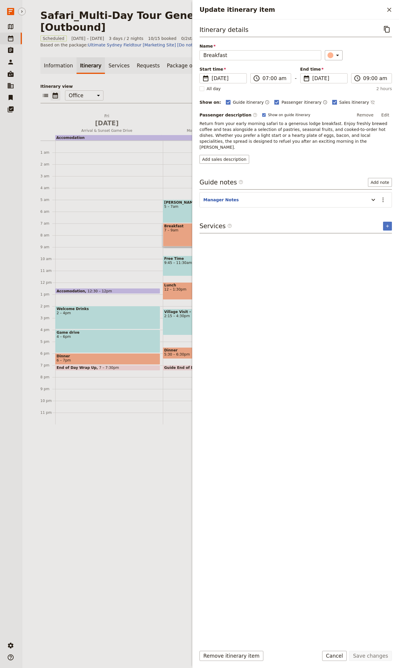
click at [340, 103] on span "Sales itinerary" at bounding box center [355, 102] width 30 height 6
click at [332, 99] on input "Sales itinerary" at bounding box center [332, 99] width 0 height 0
checkbox input "false"
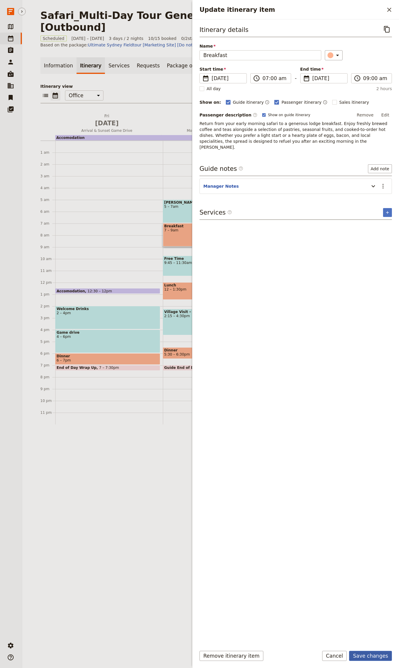
click at [382, 654] on button "Save changes" at bounding box center [370, 656] width 43 height 10
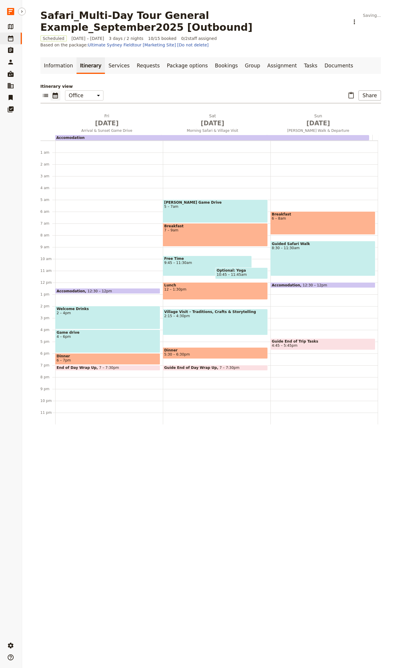
click at [196, 261] on span "9:45 – 11:30am" at bounding box center [207, 263] width 86 height 4
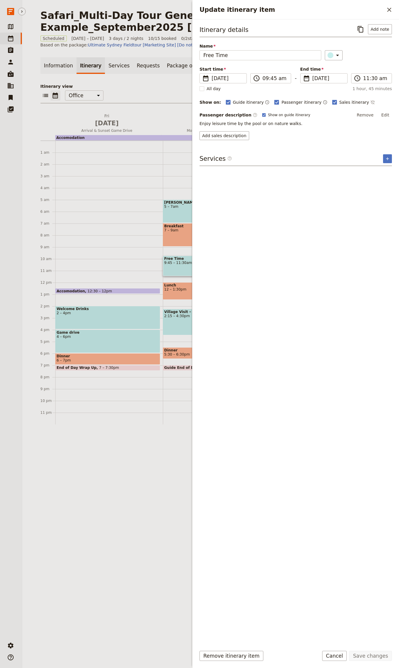
click at [345, 106] on div "Sales itinerary ​" at bounding box center [353, 102] width 43 height 7
click at [343, 103] on span "Sales itinerary" at bounding box center [355, 102] width 30 height 6
click at [332, 99] on input "Sales itinerary" at bounding box center [332, 99] width 0 height 0
checkbox input "false"
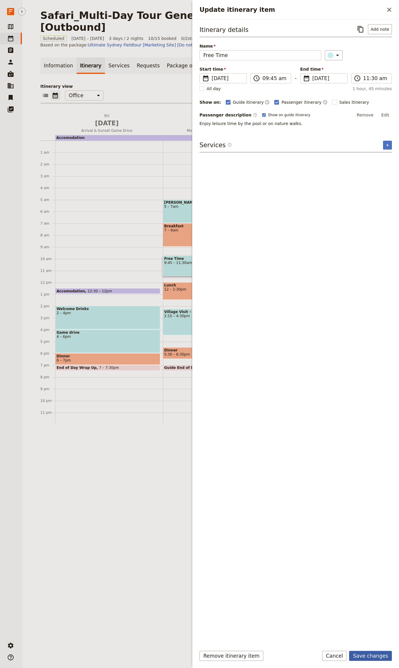
click at [374, 657] on button "Save changes" at bounding box center [370, 656] width 43 height 10
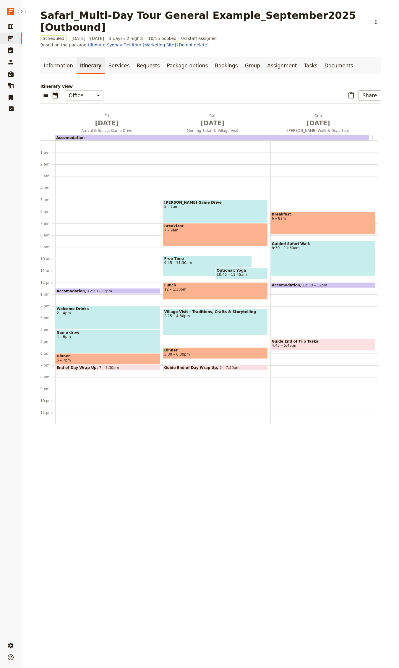
click at [236, 277] on span at bounding box center [242, 278] width 52 height 2
click at [229, 273] on span "10:45 – 11:45am" at bounding box center [232, 275] width 30 height 4
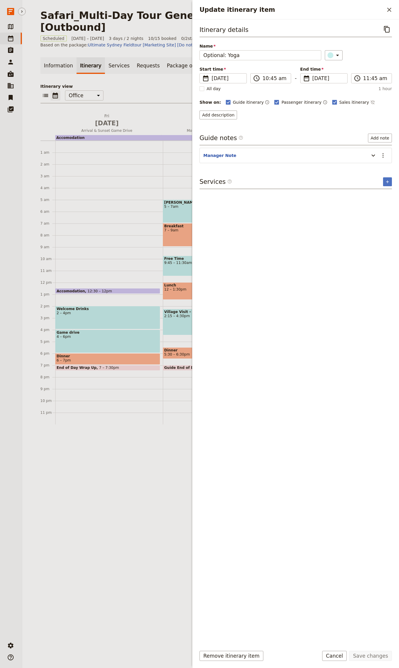
click at [269, 132] on div "Itinerary details ​ Name Optional: Yoga ​ Start time ​ [DATE] [DATE] [DATE] 10:…" at bounding box center [296, 333] width 193 height 618
click at [340, 104] on span "Sales itinerary" at bounding box center [355, 102] width 30 height 6
click at [332, 99] on input "Sales itinerary" at bounding box center [332, 99] width 0 height 0
checkbox input "false"
click at [374, 656] on button "Save changes" at bounding box center [370, 656] width 43 height 10
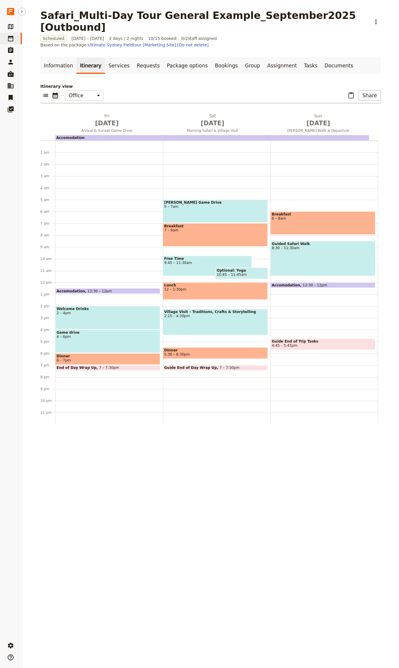
click at [193, 348] on span "Dinner" at bounding box center [215, 350] width 102 height 4
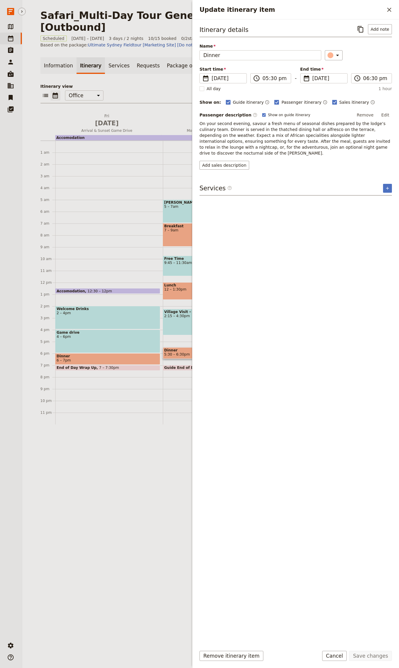
click at [248, 143] on span "On your second evening, savour a fresh menu of seasonal dishes prepared by the …" at bounding box center [296, 138] width 192 height 34
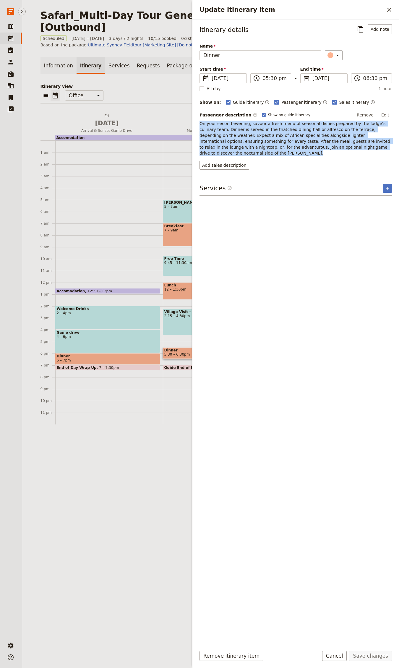
click at [248, 143] on span "On your second evening, savour a fresh menu of seasonal dishes prepared by the …" at bounding box center [296, 138] width 192 height 34
copy span "On your second evening, savour a fresh menu of seasonal dishes prepared by the …"
click at [222, 161] on button "Add sales description" at bounding box center [225, 165] width 50 height 9
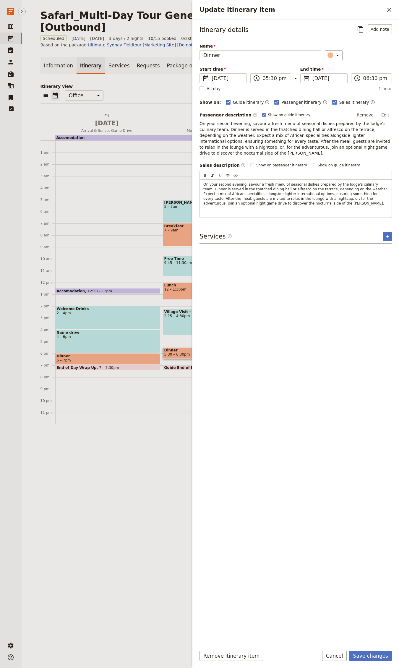
click at [363, 101] on div "Guide itinerary ​ Passenger itinerary ​ Sales itinerary ​" at bounding box center [309, 102] width 166 height 7
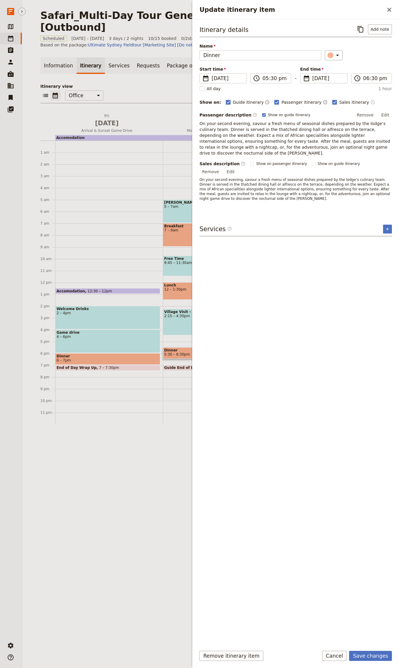
click at [371, 103] on icon "Time shown on sales itinerary" at bounding box center [373, 102] width 5 height 5
click at [360, 652] on button "Save changes" at bounding box center [370, 656] width 43 height 10
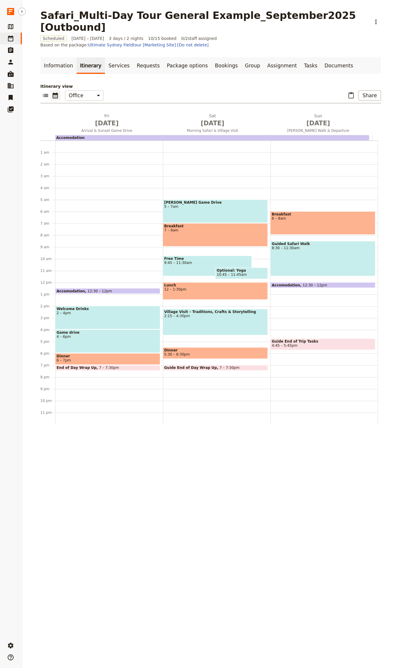
click at [297, 283] on div "Breakfast 6 – 8am Guided Safari Walk 8:30 – 11:30am Accomodation 12:30 – 12pm G…" at bounding box center [325, 283] width 108 height 284
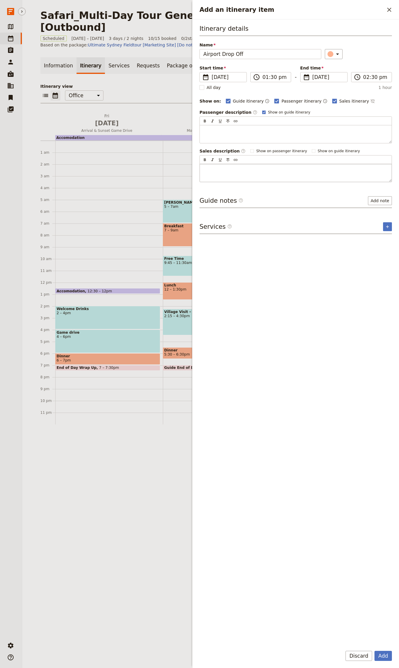
type input "Airport Drop Off"
click at [235, 179] on div "Add an itinerary item" at bounding box center [296, 173] width 192 height 18
click at [389, 661] on button "Add" at bounding box center [383, 656] width 17 height 10
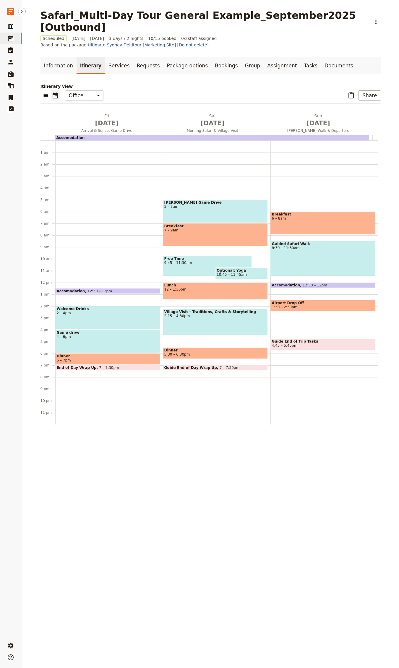
click at [289, 305] on span "1:30 – 2:30pm" at bounding box center [285, 307] width 26 height 4
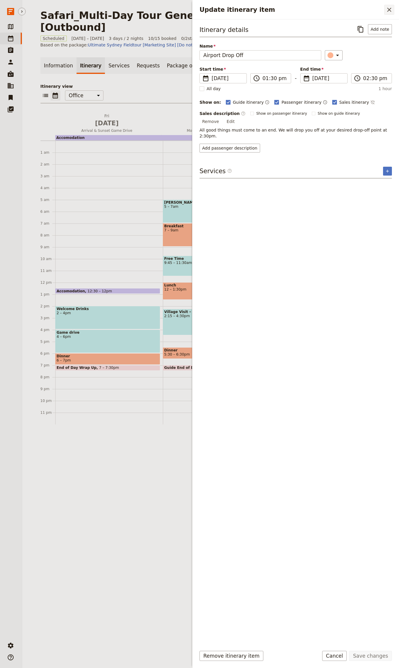
click at [388, 11] on icon "Close drawer" at bounding box center [389, 9] width 7 height 7
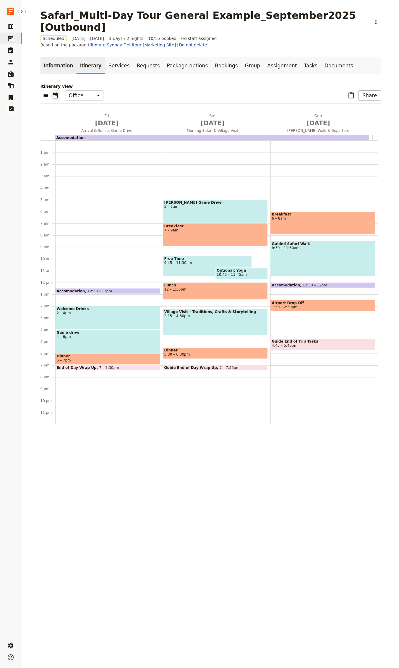
click at [41, 57] on link "Information" at bounding box center [59, 65] width 36 height 17
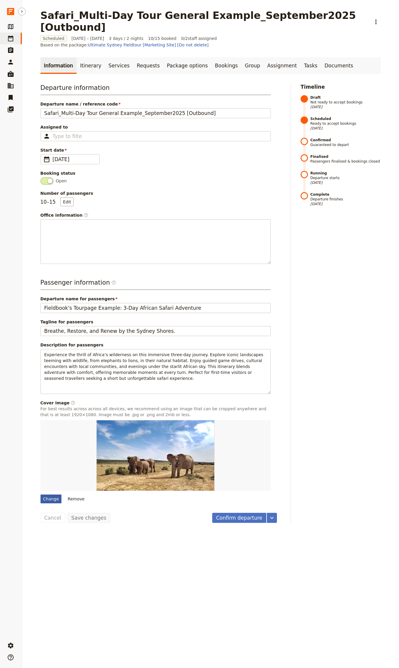
click at [53, 495] on div "Change" at bounding box center [51, 499] width 21 height 9
click at [41, 495] on input "Change" at bounding box center [40, 495] width 0 height 0
type input "C:\fakepath\[PERSON_NAME]-DWXR-nAbxCk-unsplash.jpg"
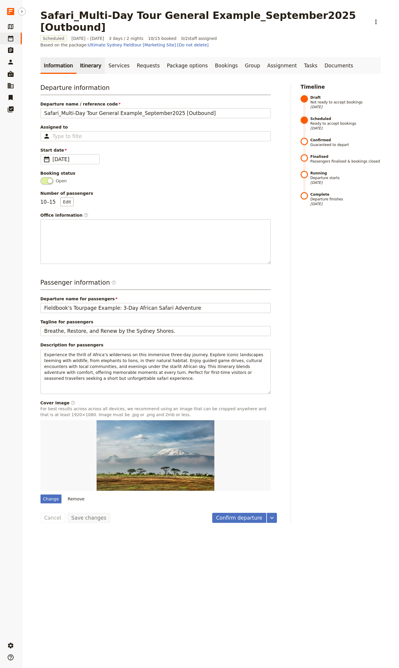
click at [81, 57] on link "Itinerary" at bounding box center [91, 65] width 28 height 17
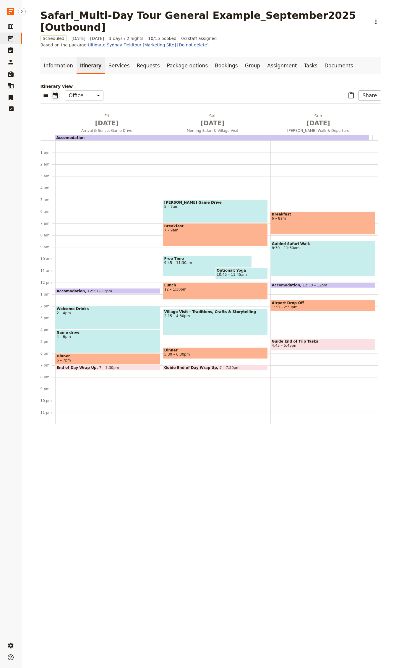
click at [81, 57] on link "Itinerary" at bounding box center [91, 65] width 28 height 17
click at [87, 354] on span "Dinner" at bounding box center [108, 356] width 102 height 4
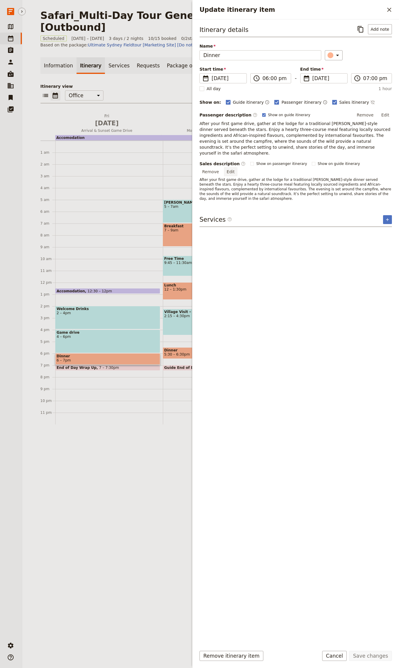
click at [238, 167] on button "Edit" at bounding box center [230, 171] width 13 height 9
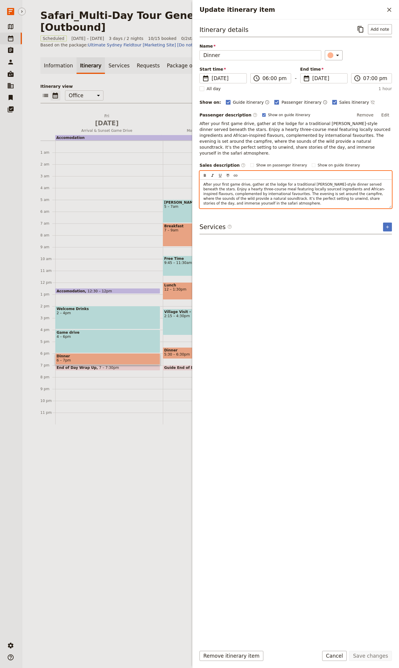
click at [266, 171] on div "​ ​ ​ ​ ​" at bounding box center [296, 175] width 192 height 9
click at [261, 184] on span "After your first game drive, gather at the lodge for a traditional [PERSON_NAME…" at bounding box center [294, 193] width 182 height 23
click at [251, 195] on span "After your first game drive, gather at the lodge for a traditional [PERSON_NAME…" at bounding box center [294, 193] width 182 height 23
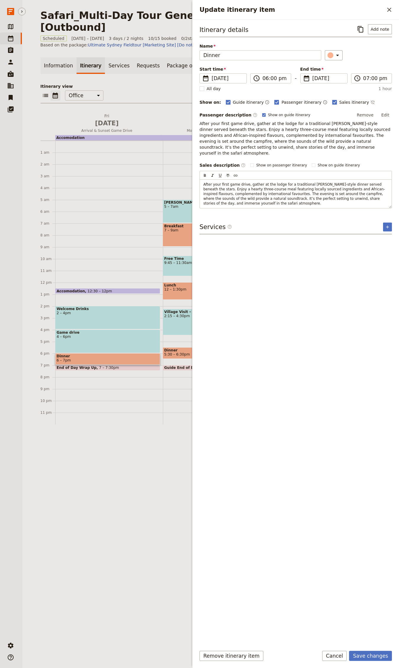
click at [295, 232] on div "Itinerary details ​ Add note Name Dinner ​ Start time ​ [DATE] [DATE] [DATE] 18…" at bounding box center [296, 333] width 193 height 618
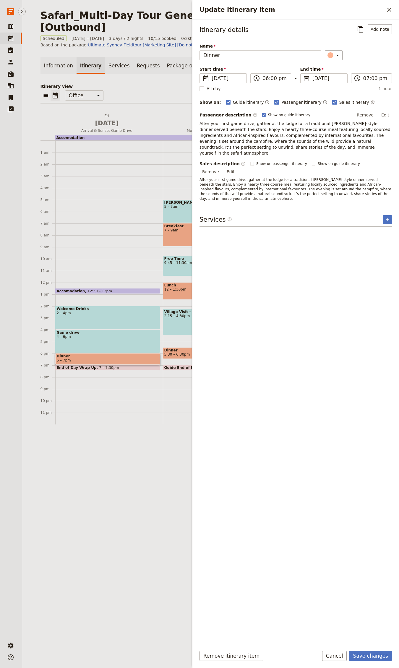
click at [262, 181] on span "After your first game drive, gather at the lodge for a traditional [PERSON_NAME…" at bounding box center [296, 189] width 193 height 23
click at [238, 167] on button "Edit" at bounding box center [230, 171] width 13 height 9
click at [290, 269] on div "Itinerary details ​ Add note Name Dinner ​ Start time ​ [DATE] [DATE] [DATE] 18…" at bounding box center [296, 333] width 193 height 618
click at [240, 179] on span "After your first game drive, gather at the lodge for a traditional [PERSON_NAME…" at bounding box center [296, 189] width 193 height 23
click at [238, 167] on button "Edit" at bounding box center [230, 171] width 13 height 9
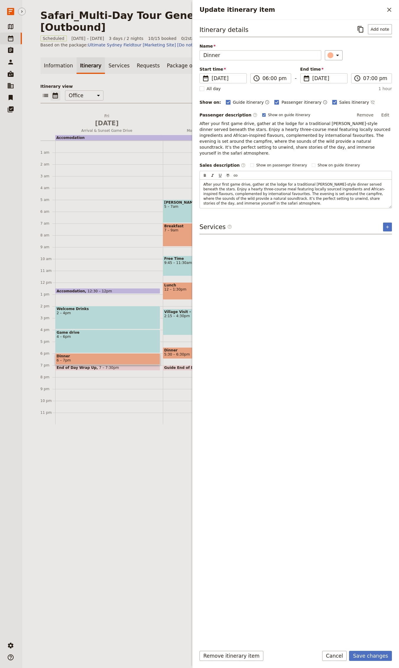
click at [386, 154] on div "Passenger description ​ Show on guide itinerary Remove Edit After your first ga…" at bounding box center [296, 160] width 193 height 98
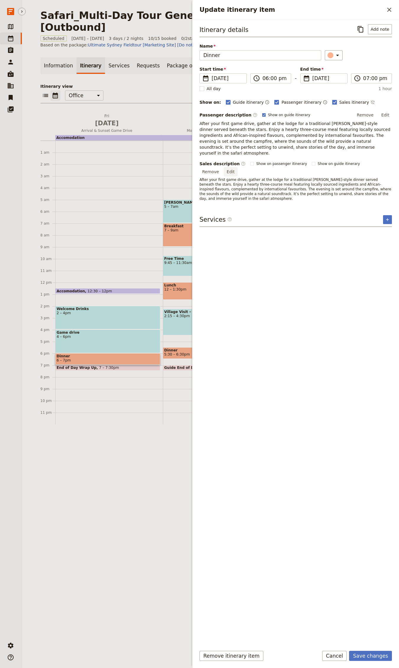
click at [238, 167] on button "Edit" at bounding box center [230, 171] width 13 height 9
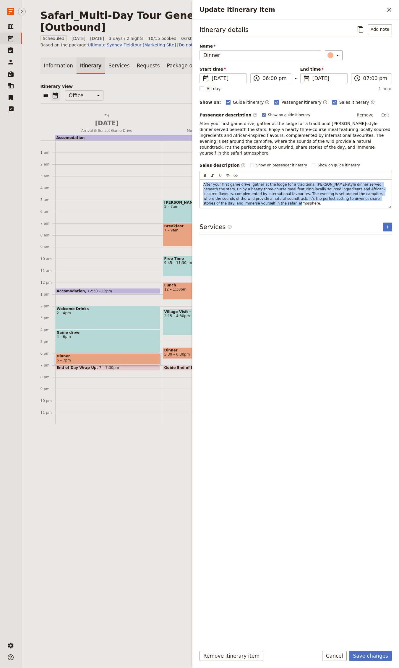
drag, startPoint x: 289, startPoint y: 197, endPoint x: 182, endPoint y: 169, distance: 109.9
click at [182, 169] on div "Safari_Multi-Day Tour General Example_September2025 [Outbound] ​ Scheduled [DAT…" at bounding box center [210, 334] width 377 height 668
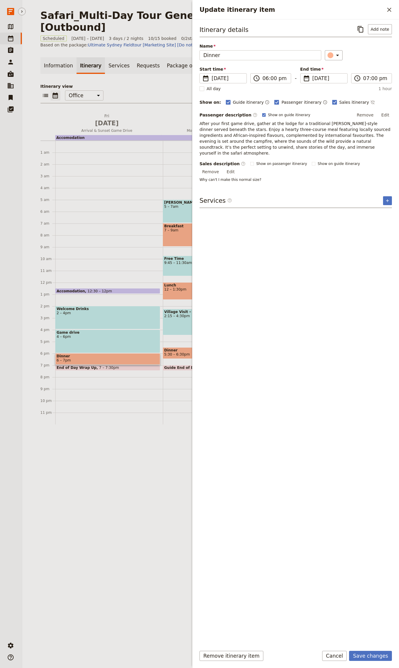
click at [340, 222] on div "Itinerary details ​ Add note Name Dinner ​ Start time ​ [DATE] [DATE] [DATE] 18…" at bounding box center [296, 333] width 193 height 618
click at [222, 167] on button "Remove" at bounding box center [211, 171] width 22 height 9
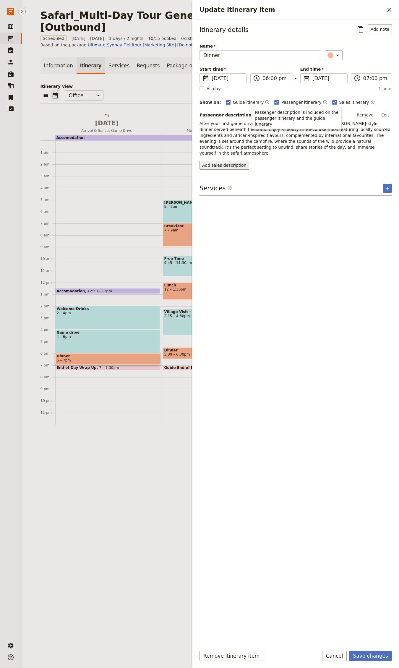
click at [217, 161] on button "Add sales description" at bounding box center [225, 165] width 50 height 9
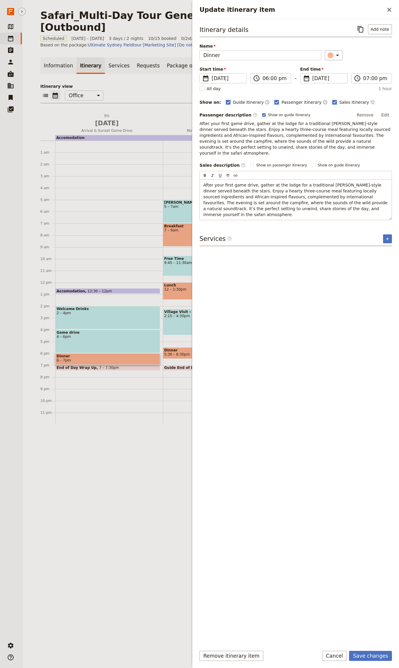
click at [328, 215] on div "Itinerary details ​ Add note Name Dinner ​ Start time ​ [DATE] [DATE] [DATE] 18…" at bounding box center [296, 333] width 193 height 618
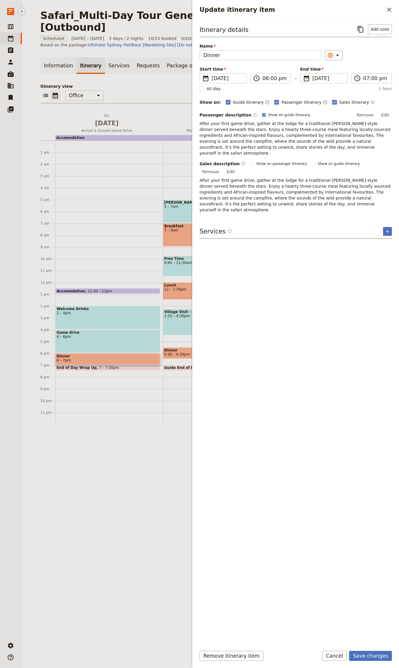
click at [316, 178] on span "After your first game drive, gather at the lodge for a traditional [PERSON_NAME…" at bounding box center [296, 195] width 192 height 34
click at [306, 182] on p "After your first game drive, gather at the lodge for a traditional [PERSON_NAME…" at bounding box center [296, 194] width 193 height 35
click at [306, 182] on span "After your first game drive, gather at the lodge for a traditional [PERSON_NAME…" at bounding box center [296, 195] width 192 height 34
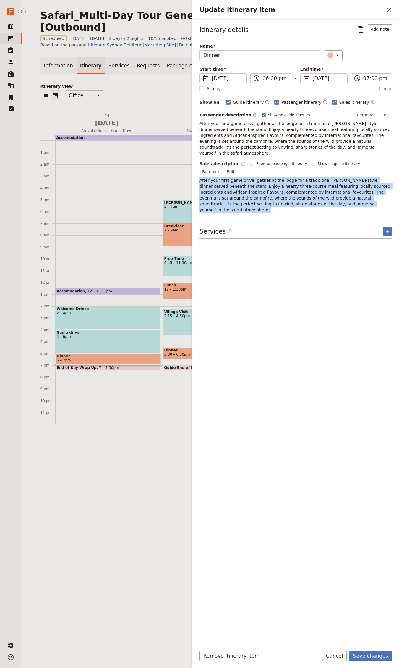
click at [306, 182] on span "After your first game drive, gather at the lodge for a traditional [PERSON_NAME…" at bounding box center [296, 195] width 192 height 34
click at [340, 192] on p "After your first game drive, gather at the lodge for a traditional [PERSON_NAME…" at bounding box center [296, 194] width 193 height 35
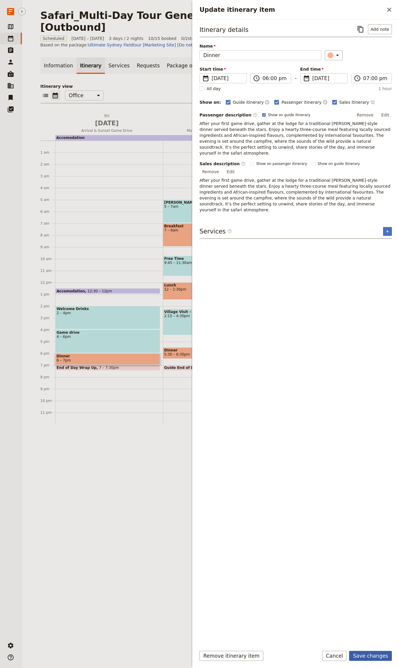
drag, startPoint x: 383, startPoint y: 654, endPoint x: 380, endPoint y: 651, distance: 4.6
click at [383, 654] on button "Save changes" at bounding box center [370, 656] width 43 height 10
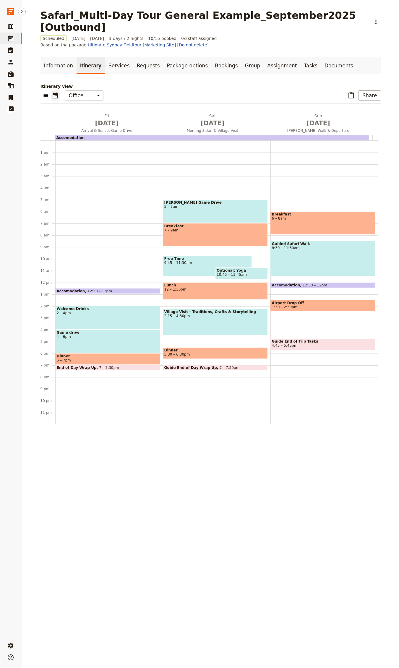
click at [73, 330] on div "Game drive 4 – 6pm" at bounding box center [107, 341] width 105 height 23
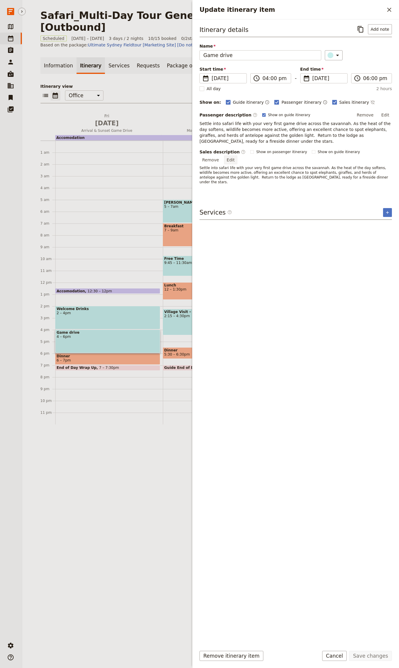
click at [238, 156] on button "Edit" at bounding box center [230, 160] width 13 height 9
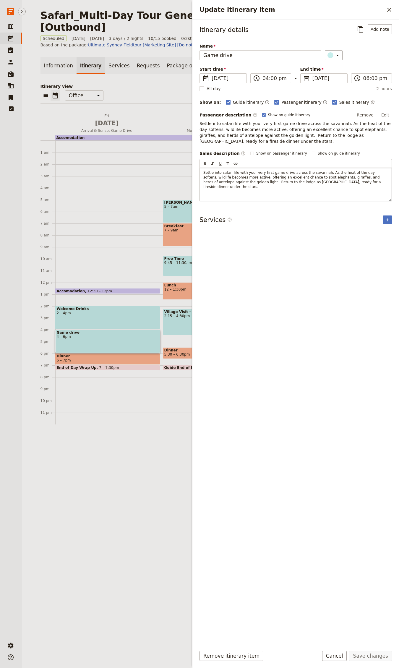
click at [281, 178] on span "Settle into safari life with your very first game drive across the savannah. As…" at bounding box center [292, 180] width 179 height 18
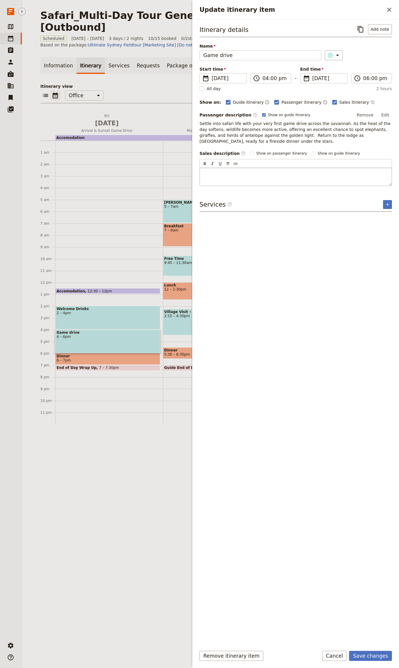
click at [319, 196] on div "Itinerary details ​ Add note Name Game drive ​ Start time ​ [DATE] [DATE] [DATE…" at bounding box center [296, 333] width 193 height 618
click at [217, 153] on button "Add sales description" at bounding box center [225, 153] width 50 height 9
click at [256, 129] on span "Settle into safari life with your very first game drive across the savannah. As…" at bounding box center [296, 132] width 193 height 22
click at [384, 118] on button "Edit" at bounding box center [385, 115] width 13 height 9
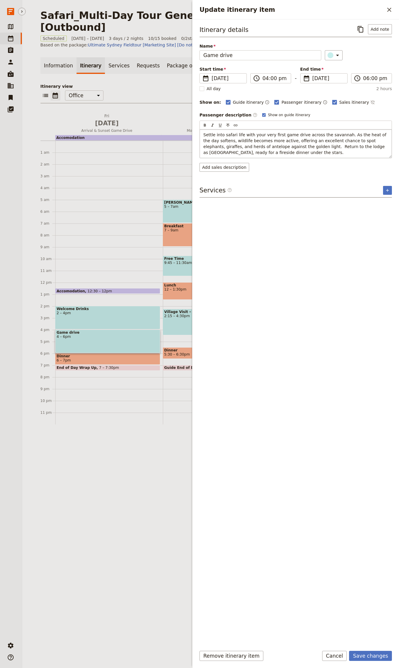
click at [245, 134] on span "Settle into safari life with your very first game drive across the savannah. As…" at bounding box center [295, 144] width 185 height 22
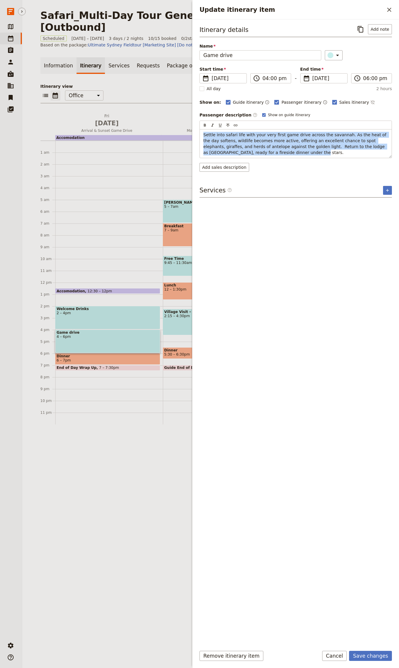
copy span "Settle into safari life with your very first game drive across the savannah. As…"
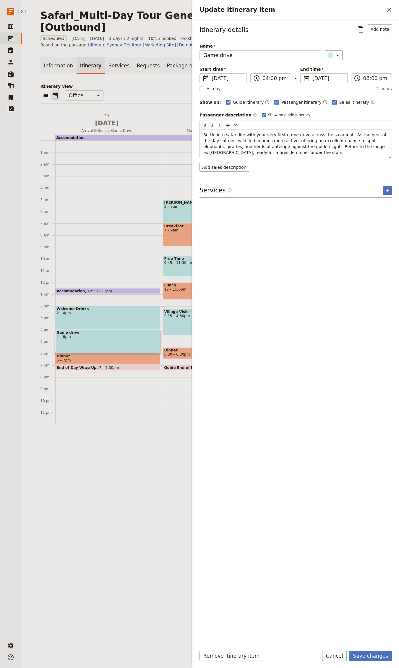
click at [233, 161] on div "Itinerary details ​ Add note Name Game drive ​ Start time ​ [DATE] [DATE] [DATE…" at bounding box center [296, 333] width 193 height 618
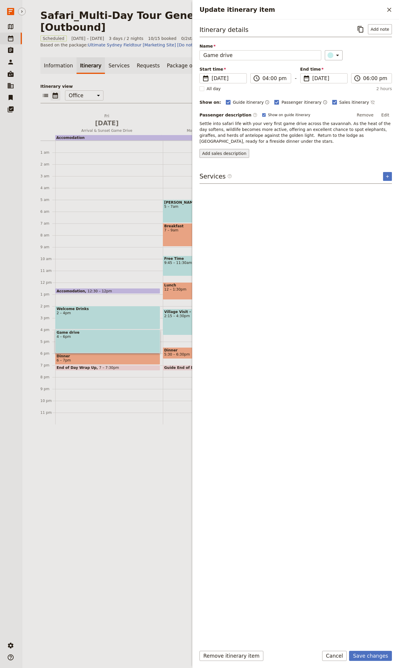
click at [230, 156] on button "Add sales description" at bounding box center [225, 153] width 50 height 9
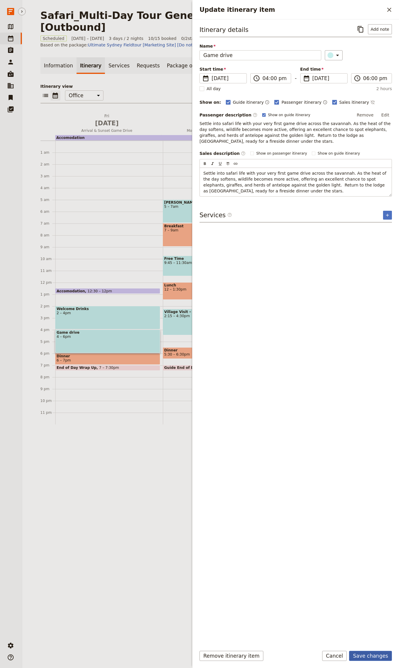
click at [370, 651] on button "Save changes" at bounding box center [370, 656] width 43 height 10
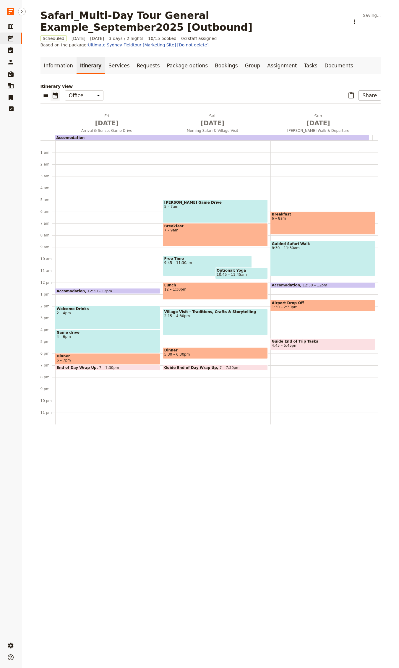
click at [370, 654] on div "[DATE] Arrival & Sunset Game Drive [DATE] Morning Safari & Village Visit [DATE]…" at bounding box center [211, 395] width 341 height 564
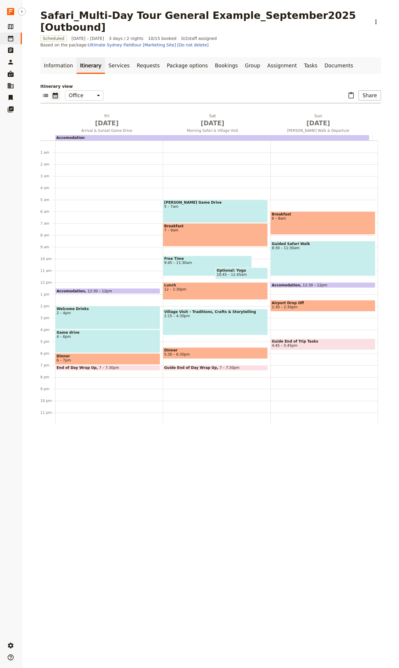
click at [105, 335] on span "4 – 6pm" at bounding box center [108, 337] width 102 height 4
click at [199, 348] on span "Dinner" at bounding box center [215, 350] width 102 height 4
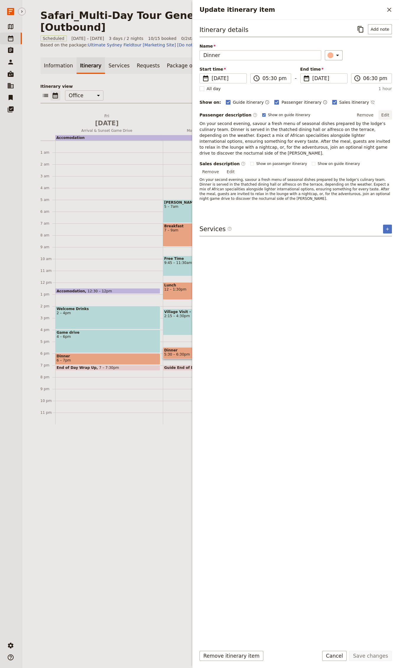
click at [382, 116] on button "Edit" at bounding box center [385, 115] width 13 height 9
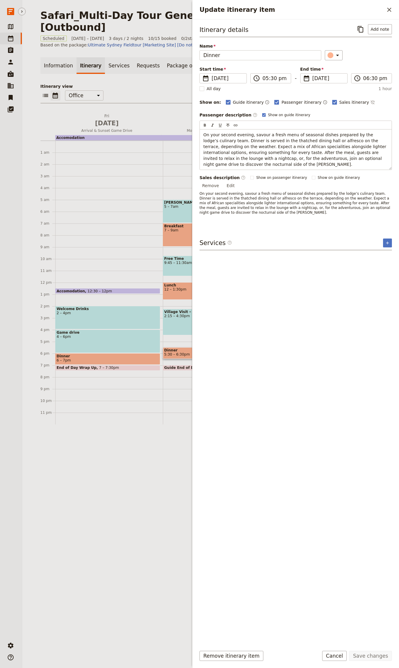
click at [278, 131] on div "On your second evening, savour a fresh menu of seasonal dishes prepared by the …" at bounding box center [296, 150] width 192 height 40
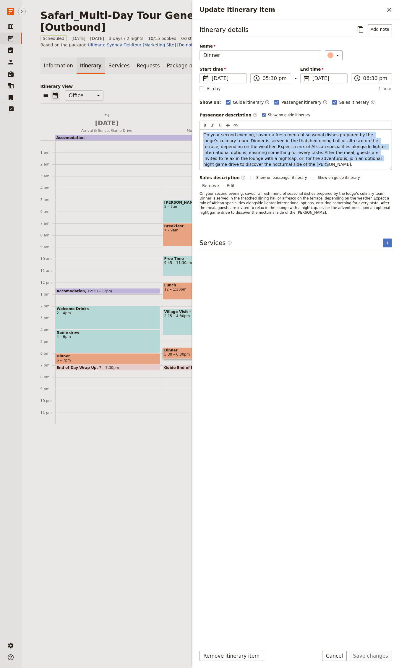
copy span "On your second evening, savour a fresh menu of seasonal dishes prepared by the …"
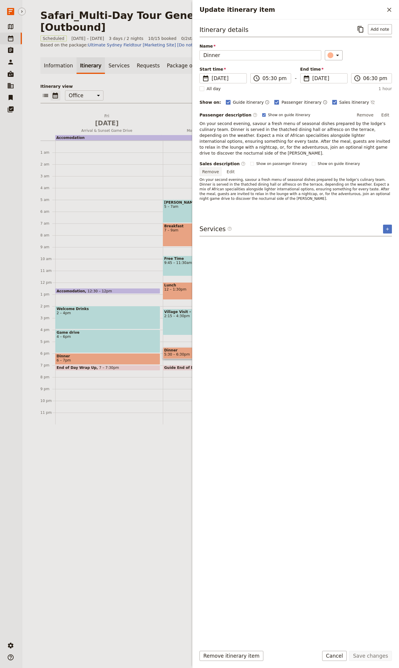
click at [222, 167] on button "Remove" at bounding box center [211, 171] width 22 height 9
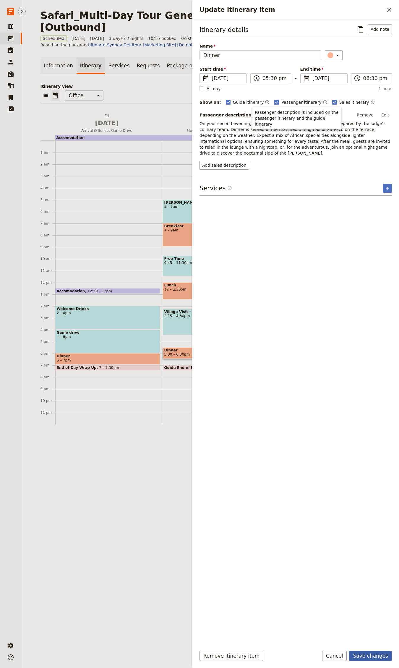
click at [373, 658] on button "Save changes" at bounding box center [370, 656] width 43 height 10
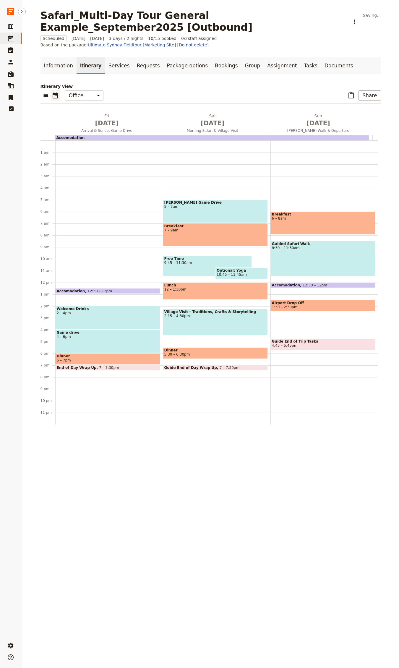
click at [190, 343] on div "[PERSON_NAME] Game Drive 5 – 7am Breakfast 7 – 9am Free Time 9:45 – 11:30am Opt…" at bounding box center [217, 283] width 108 height 284
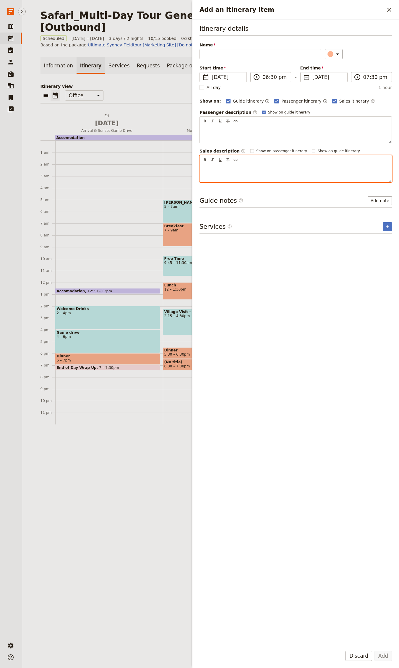
click at [230, 177] on div "Add an itinerary item" at bounding box center [296, 173] width 192 height 18
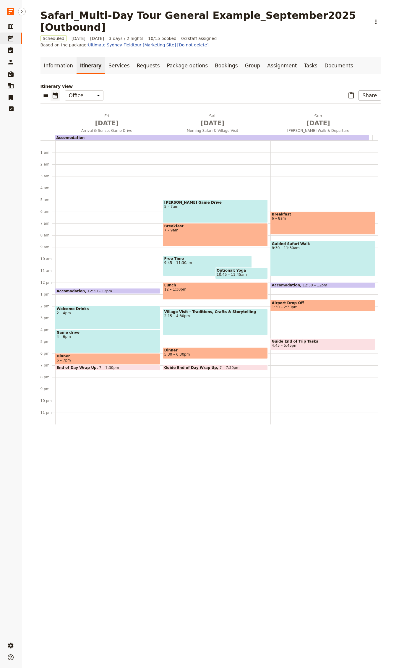
click at [177, 353] on span "5:30 – 6:30pm" at bounding box center [177, 355] width 26 height 4
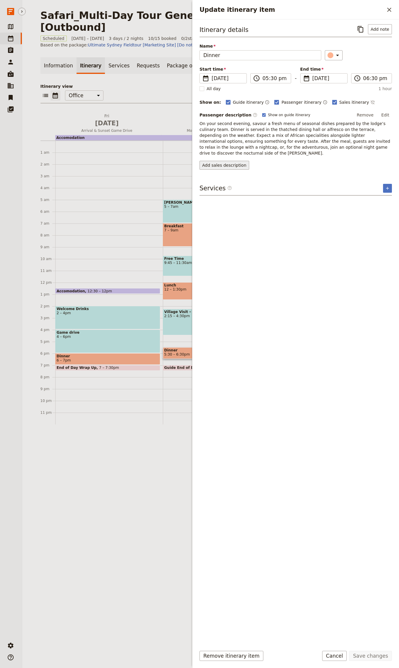
click at [220, 161] on button "Add sales description" at bounding box center [225, 165] width 50 height 9
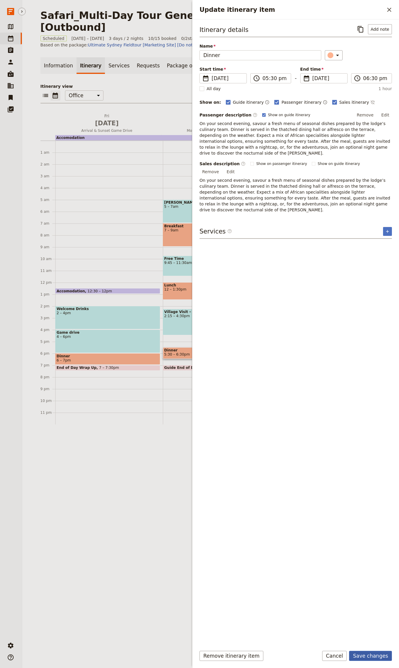
click at [379, 659] on button "Save changes" at bounding box center [370, 656] width 43 height 10
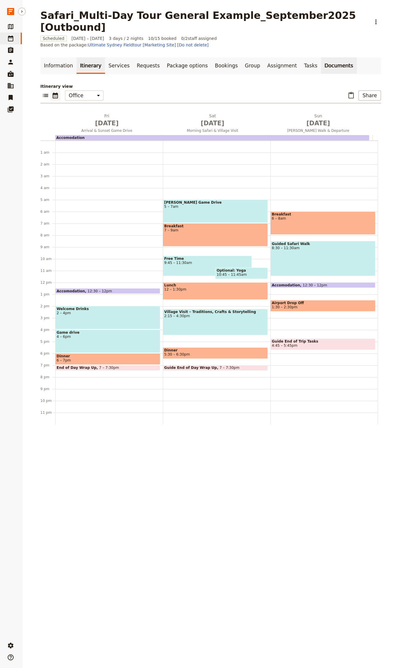
click at [321, 57] on link "Documents" at bounding box center [339, 65] width 36 height 17
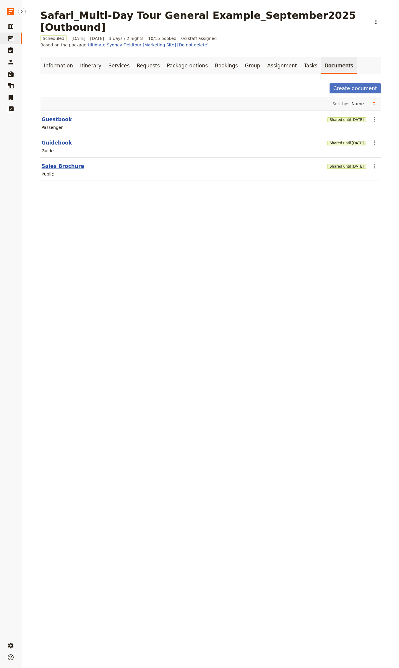
click at [52, 163] on button "Sales Brochure" at bounding box center [63, 166] width 43 height 7
select select "DEFAULT"
click at [60, 171] on div "Public" at bounding box center [211, 174] width 340 height 7
click at [67, 158] on section "Sales Brochure Shared until [DATE] ​ Public" at bounding box center [211, 169] width 341 height 23
click at [57, 163] on button "Sales Brochure" at bounding box center [63, 166] width 43 height 7
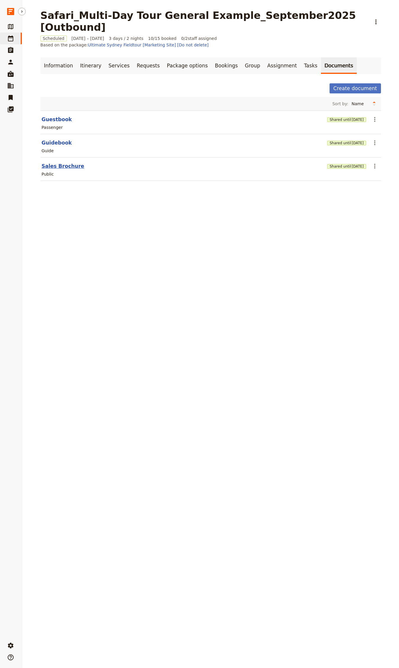
select select "DEFAULT"
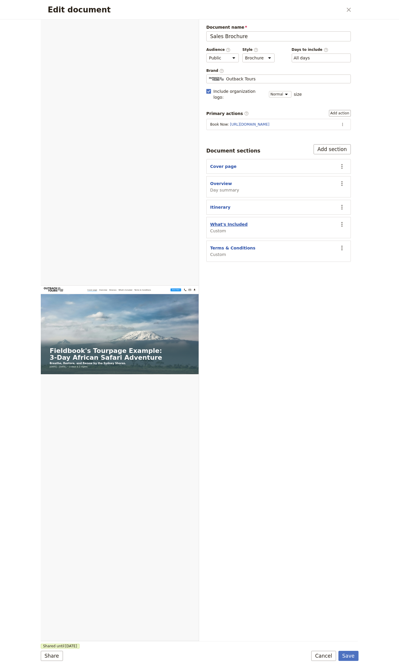
click at [217, 222] on button "What's Included" at bounding box center [229, 225] width 38 height 6
select select "CUSTOM"
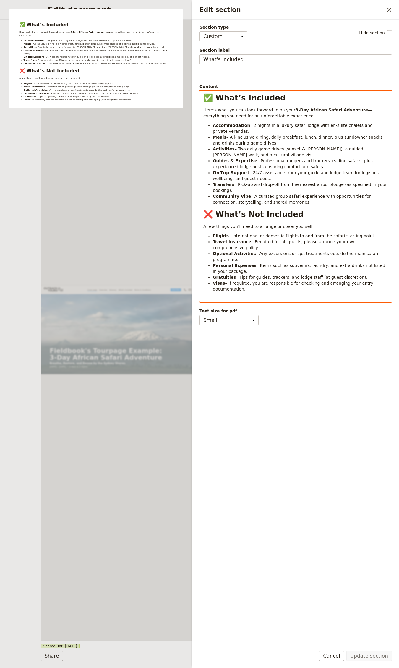
select select "h1"
click at [214, 98] on span "✅ What’s Included" at bounding box center [244, 97] width 83 height 9
click at [215, 215] on span "❌ What’s Not Included" at bounding box center [253, 214] width 101 height 9
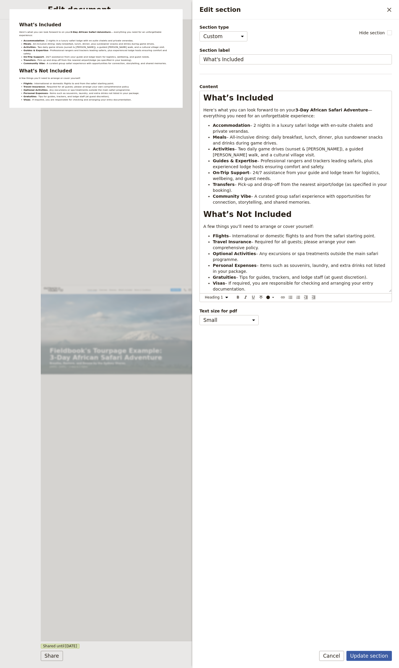
click at [370, 656] on button "Update section" at bounding box center [370, 656] width 46 height 10
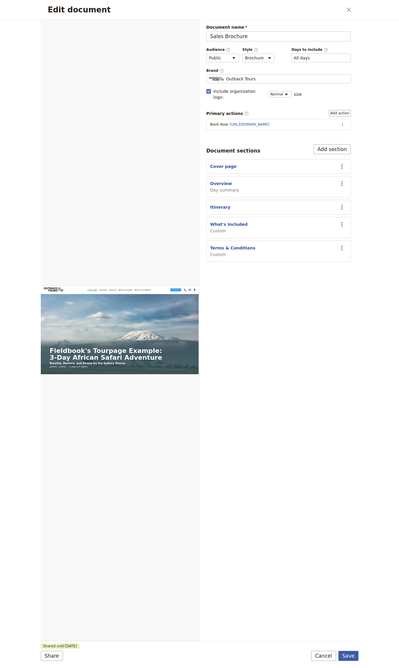
click at [351, 656] on button "Save" at bounding box center [349, 656] width 20 height 10
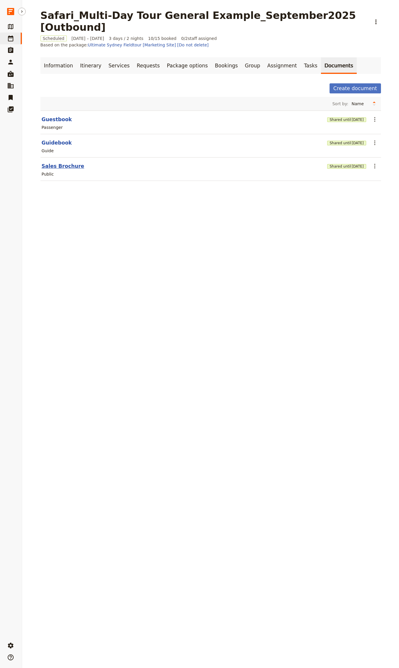
click at [54, 163] on button "Sales Brochure" at bounding box center [63, 166] width 43 height 7
select select "DEFAULT"
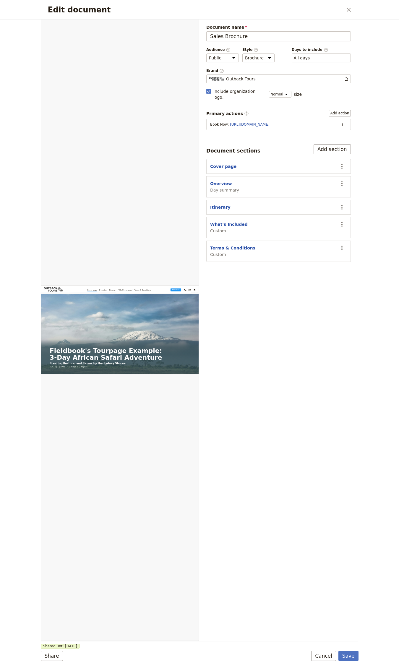
click at [226, 241] on section "Terms & Conditions Custom ​" at bounding box center [278, 251] width 145 height 21
click at [225, 245] on button "Terms & Conditions" at bounding box center [232, 248] width 45 height 6
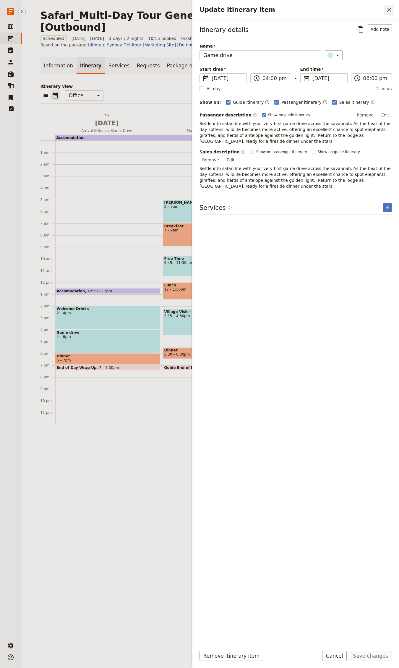
click at [387, 8] on icon "Close drawer" at bounding box center [389, 9] width 7 height 7
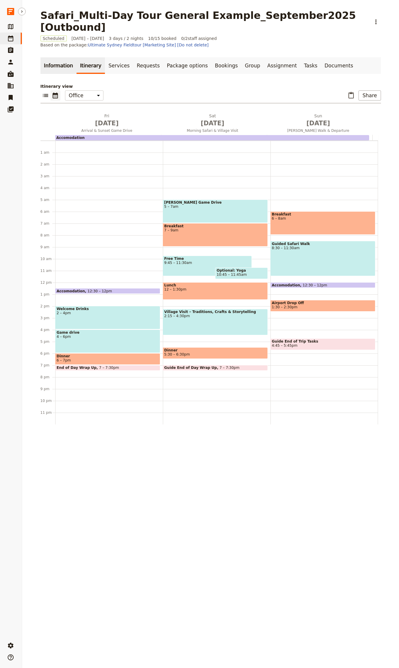
click at [52, 57] on link "Information" at bounding box center [59, 65] width 36 height 17
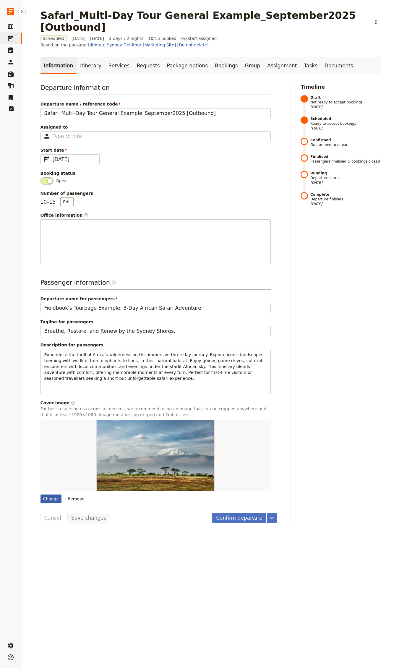
click at [43, 495] on div "Change" at bounding box center [51, 499] width 21 height 9
click at [41, 495] on input "Change" at bounding box center [40, 495] width 0 height 0
type input "C:\fakepath\damian-patkowski-T-LfvX-7IVg-unsplash.jpg"
